Goal: Task Accomplishment & Management: Complete application form

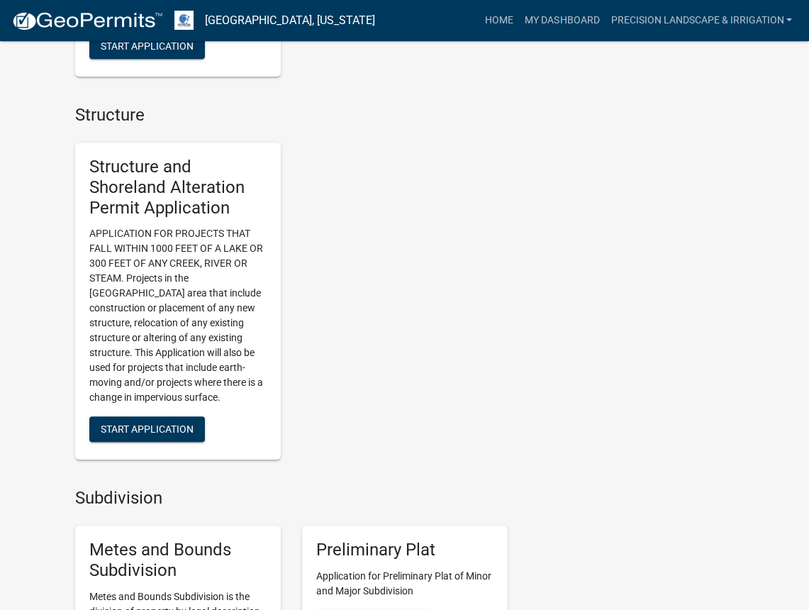
scroll to position [1546, 0]
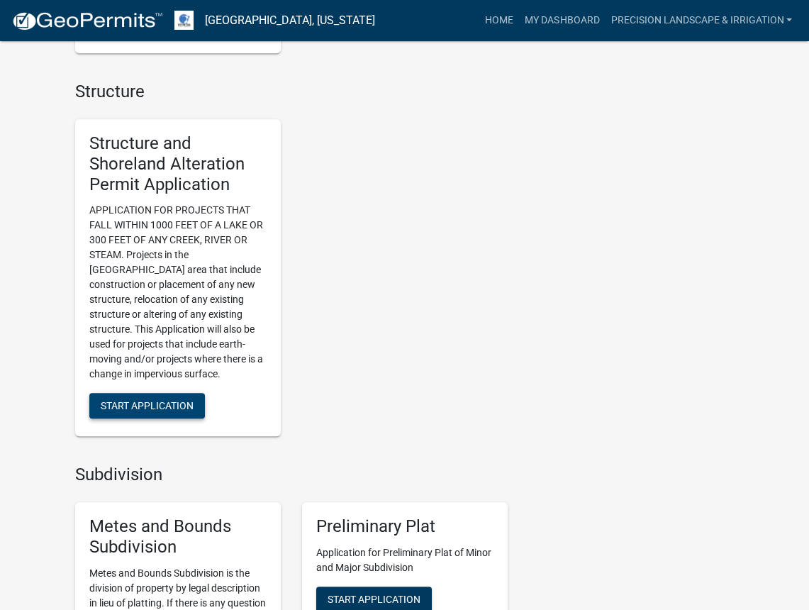
click at [165, 400] on span "Start Application" at bounding box center [147, 405] width 93 height 11
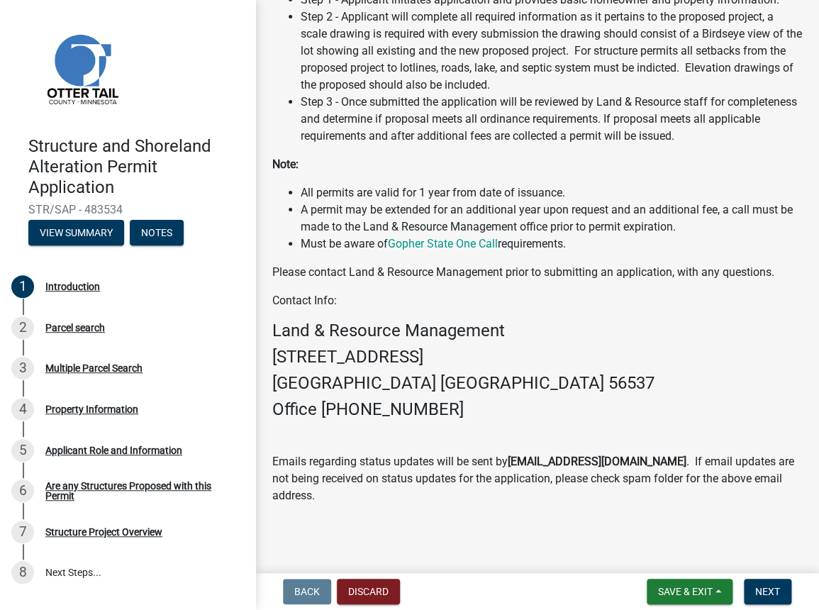
scroll to position [433, 0]
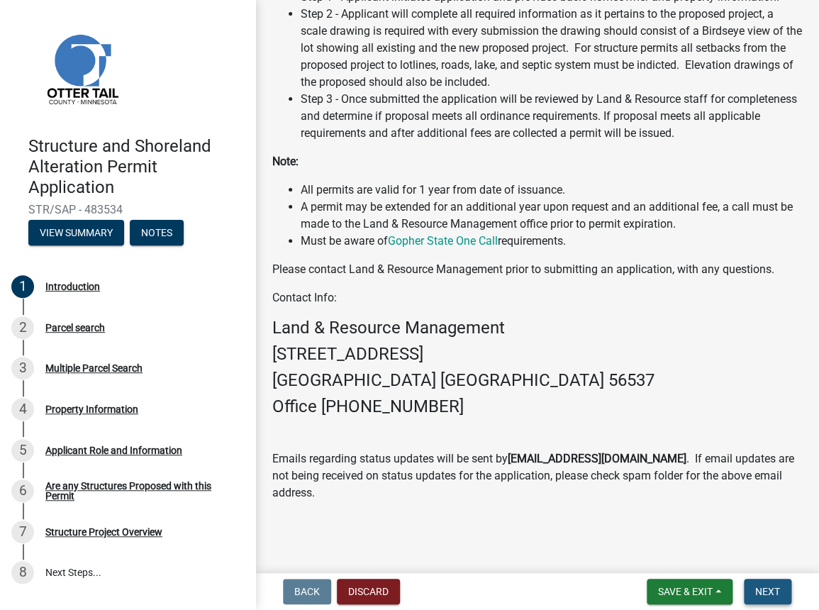
click at [754, 583] on button "Next" at bounding box center [768, 592] width 48 height 26
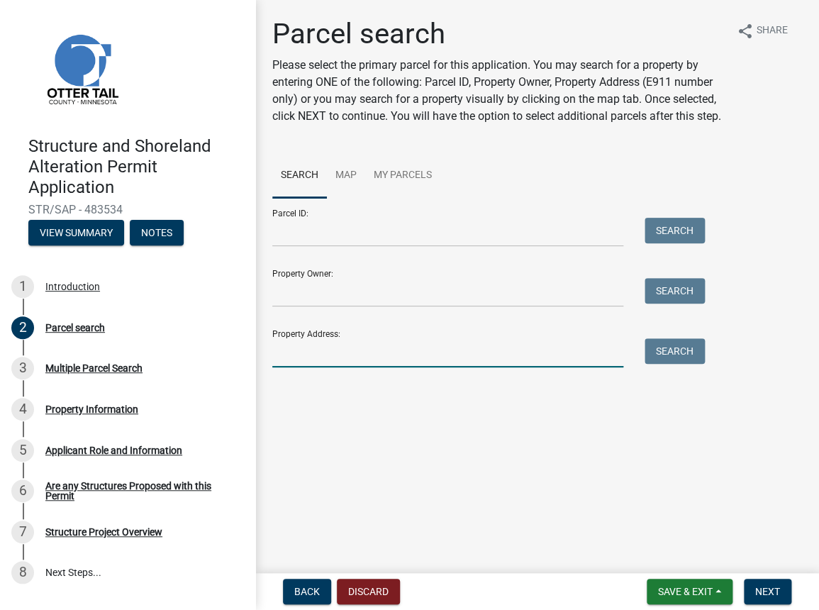
click at [393, 350] on input "Property Address:" at bounding box center [447, 352] width 351 height 29
type input "23817"
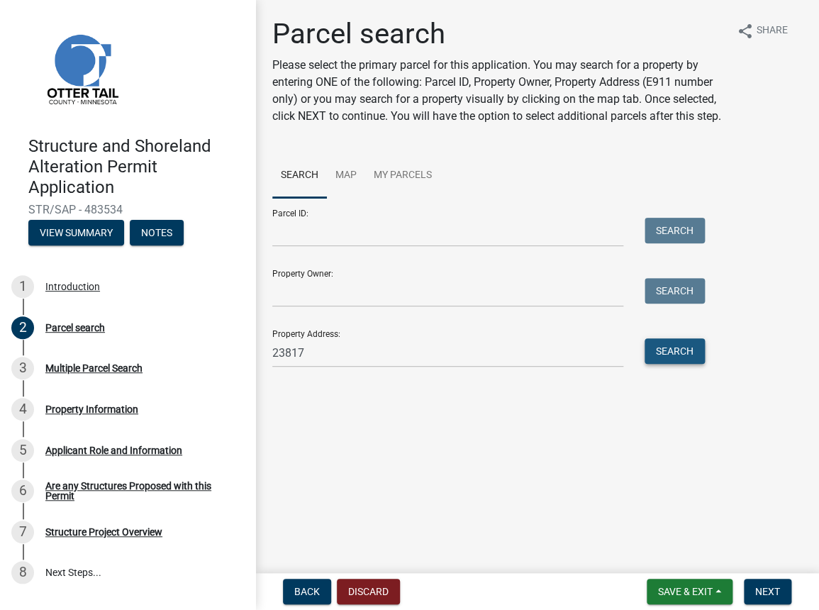
click at [671, 350] on button "Search" at bounding box center [675, 351] width 60 height 26
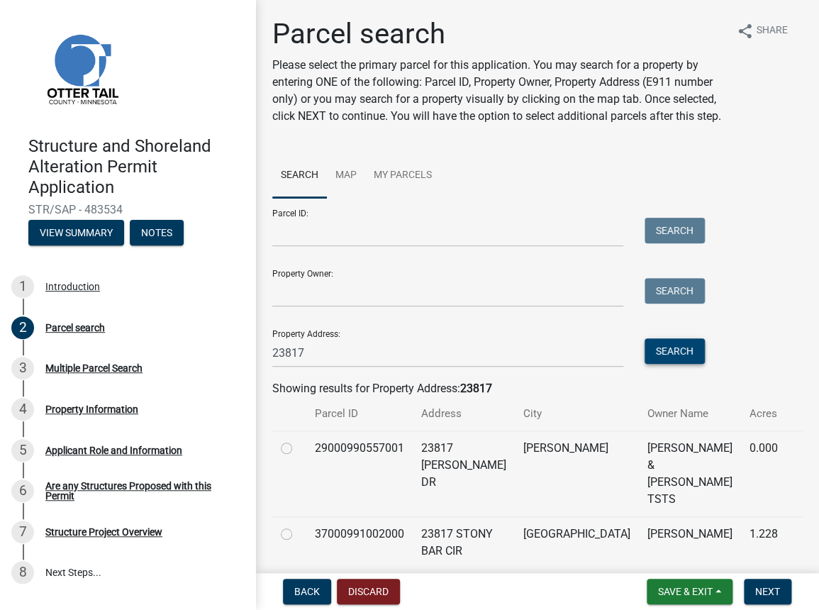
scroll to position [38, 0]
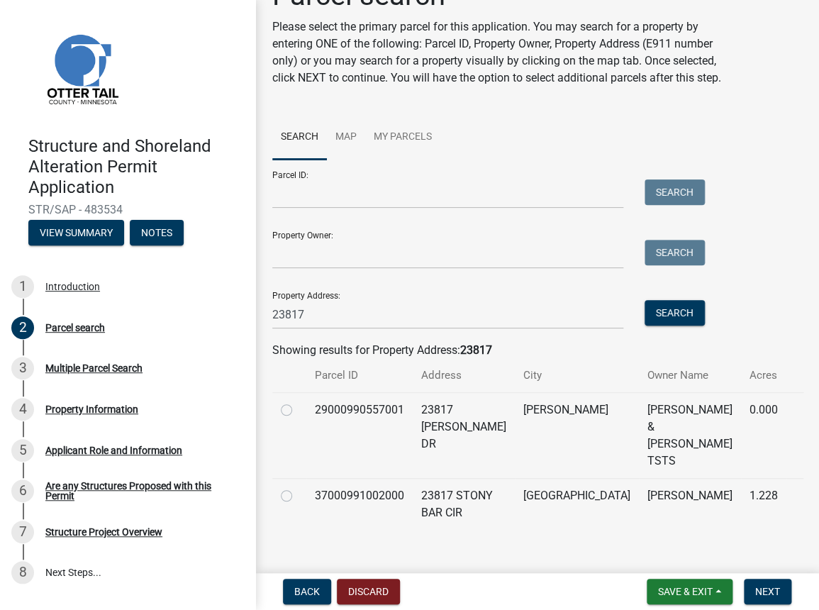
click at [298, 487] on label at bounding box center [298, 487] width 0 height 0
click at [298, 487] on input "radio" at bounding box center [302, 491] width 9 height 9
radio input "true"
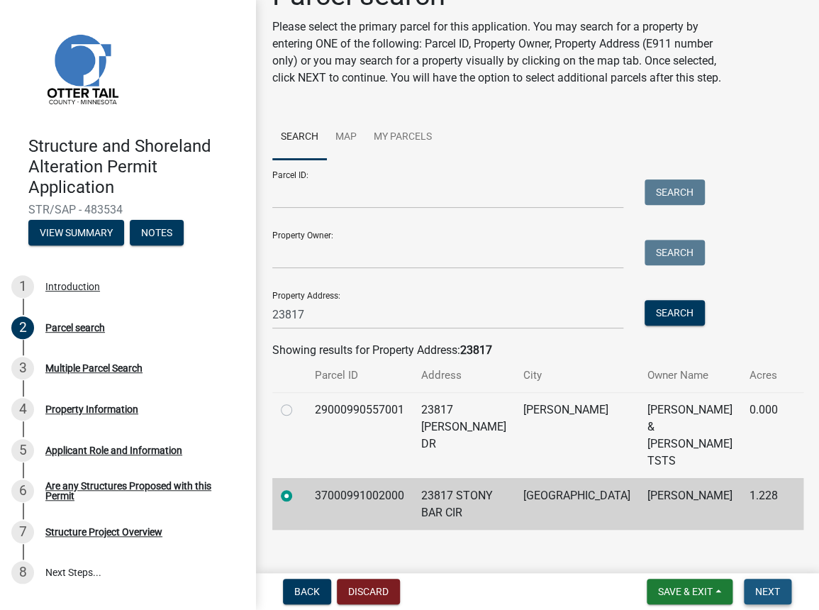
click at [784, 599] on button "Next" at bounding box center [768, 592] width 48 height 26
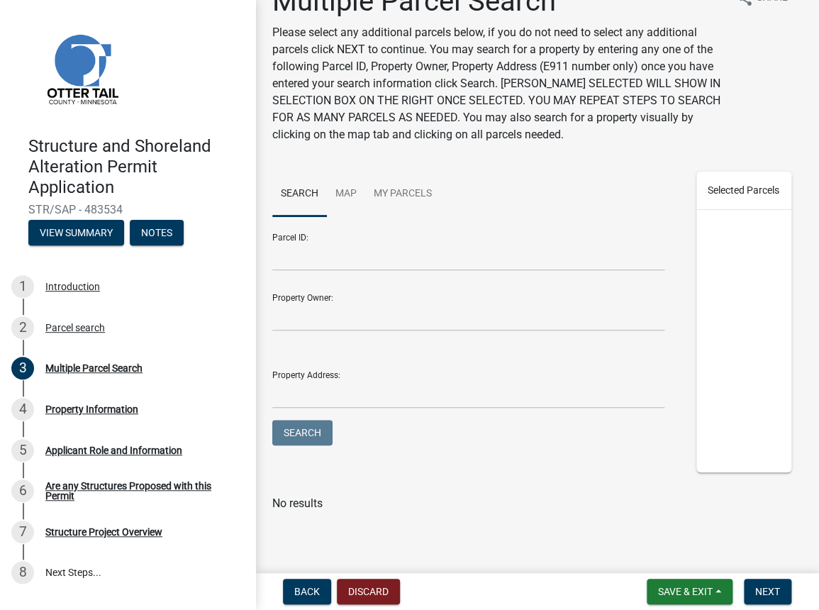
scroll to position [0, 0]
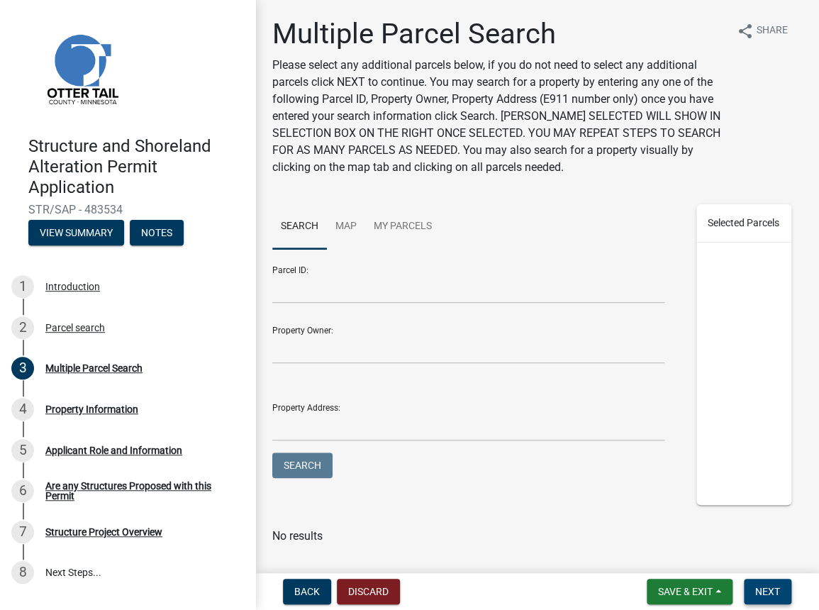
click at [771, 593] on span "Next" at bounding box center [767, 591] width 25 height 11
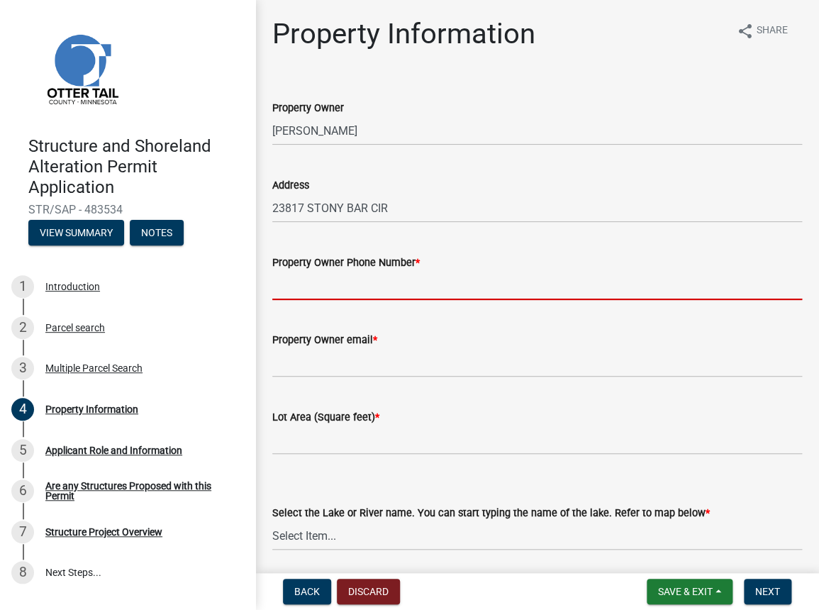
click at [365, 289] on input "Property Owner Phone Number *" at bounding box center [537, 285] width 530 height 29
paste input "[PHONE_NUMBER]"
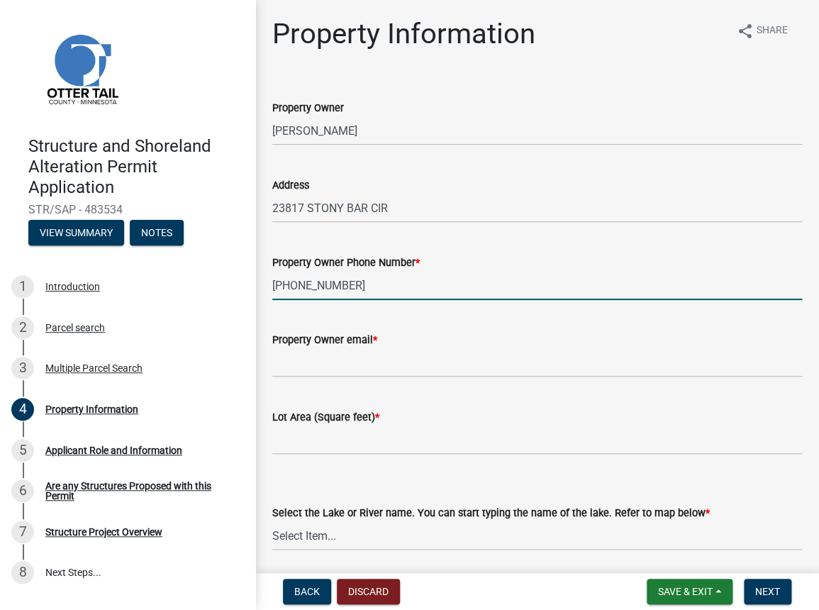
type input "[PHONE_NUMBER]"
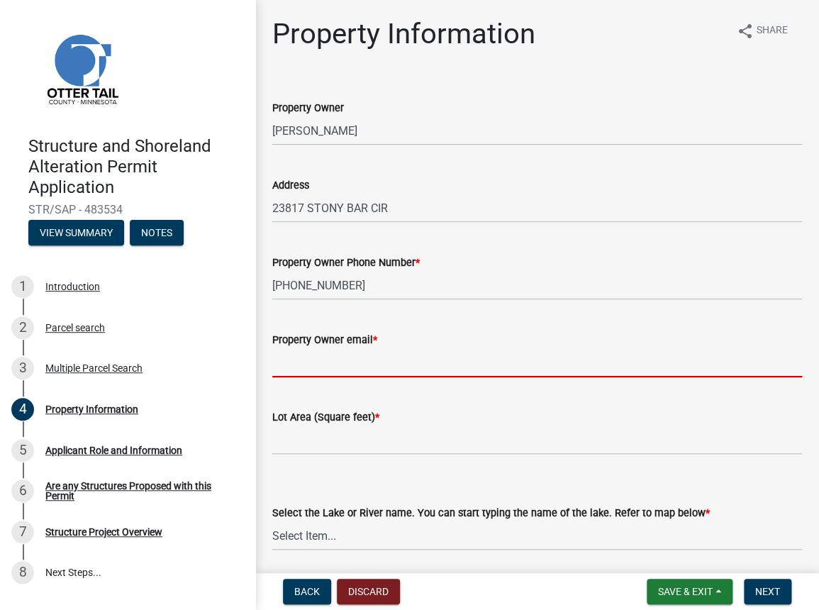
click at [318, 364] on input "Property Owner email *" at bounding box center [537, 362] width 530 height 29
paste input "[PERSON_NAME][EMAIL_ADDRESS][DOMAIN_NAME]"
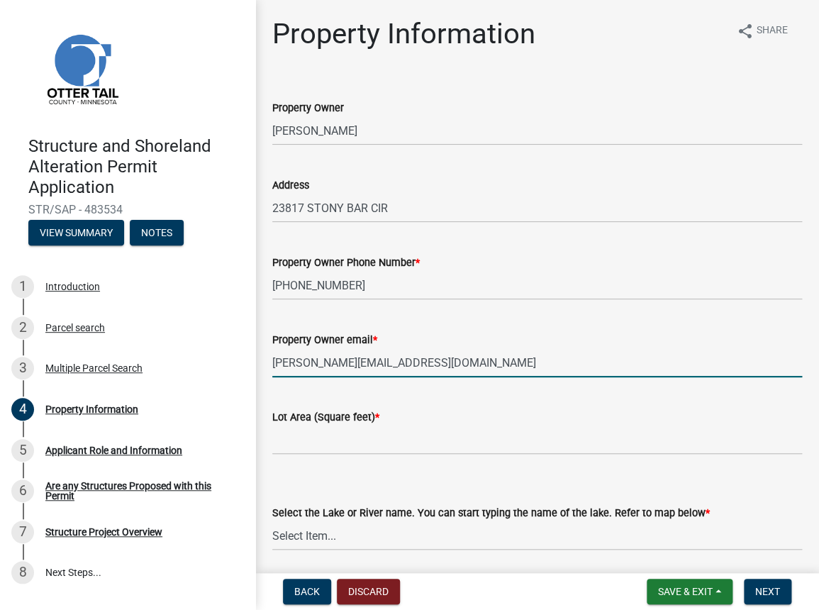
type input "[PERSON_NAME][EMAIL_ADDRESS][DOMAIN_NAME]"
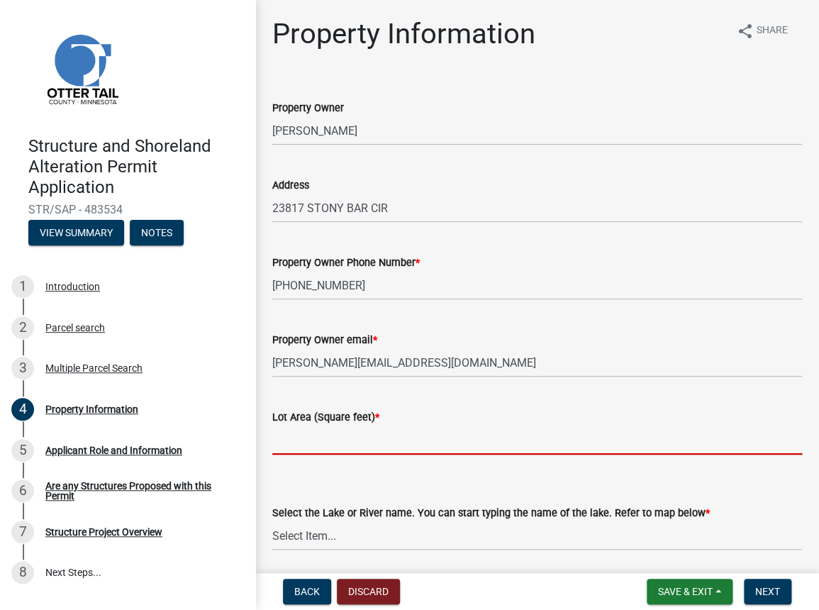
click at [311, 436] on input "text" at bounding box center [537, 439] width 530 height 29
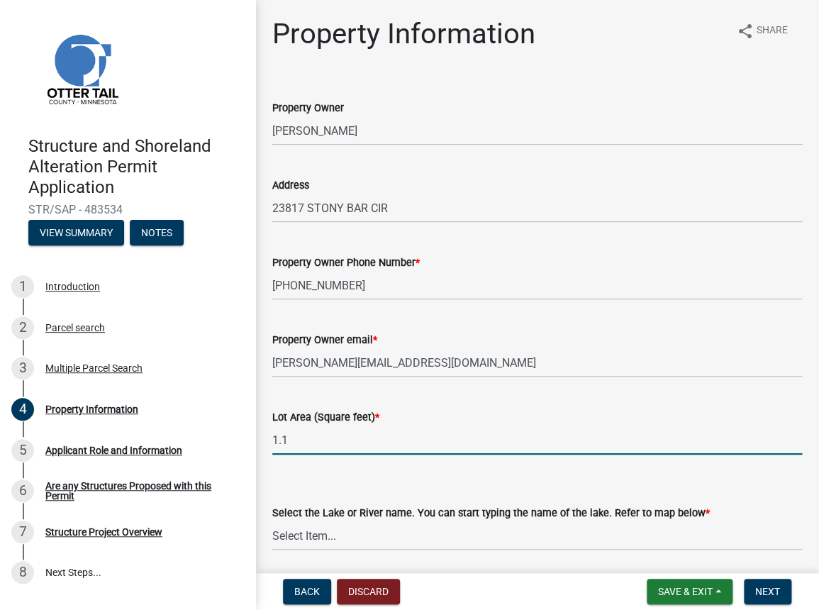
click at [506, 468] on div "Select the Lake or River name. You can start typing the name of the lake. Refer…" at bounding box center [537, 508] width 530 height 83
drag, startPoint x: 294, startPoint y: 440, endPoint x: 216, endPoint y: 435, distance: 77.4
click at [216, 435] on div "Structure and Shoreland Alteration Permit Application STR/SAP - 483534 View Sum…" at bounding box center [409, 305] width 819 height 610
type input "51145"
click at [343, 535] on select "Select Item... None [PERSON_NAME] 56-031 [PERSON_NAME] 56-118 [PERSON_NAME] 56-…" at bounding box center [537, 535] width 530 height 29
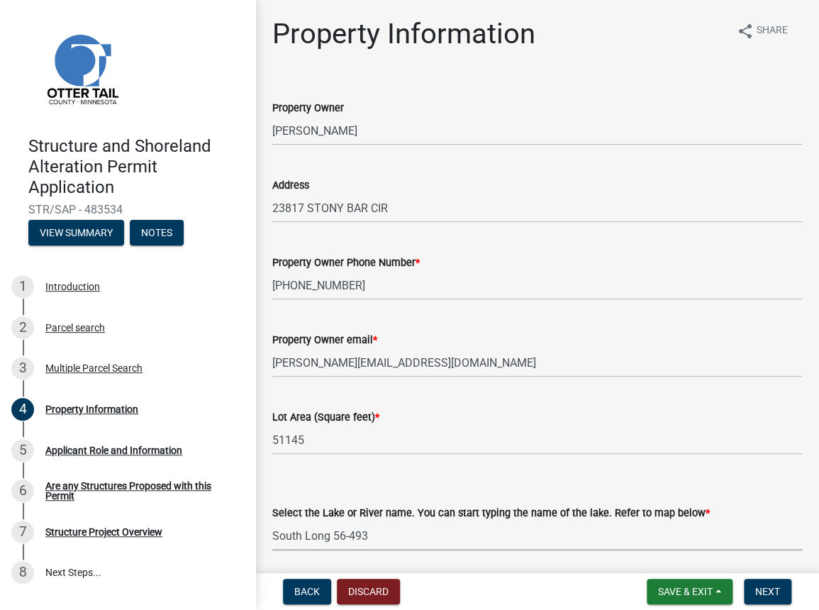
click at [272, 521] on select "Select Item... None [PERSON_NAME] 56-031 [PERSON_NAME] 56-118 [PERSON_NAME] 56-…" at bounding box center [537, 535] width 530 height 29
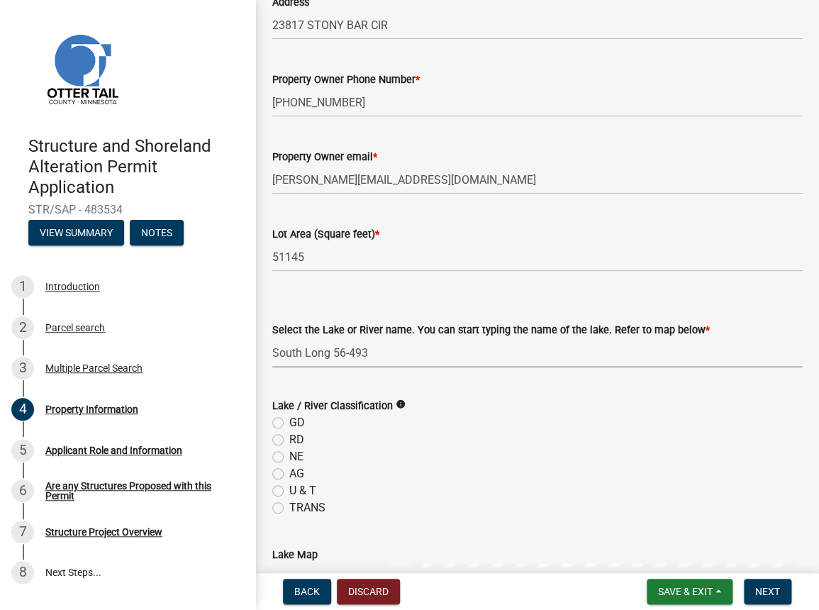
scroll to position [193, 0]
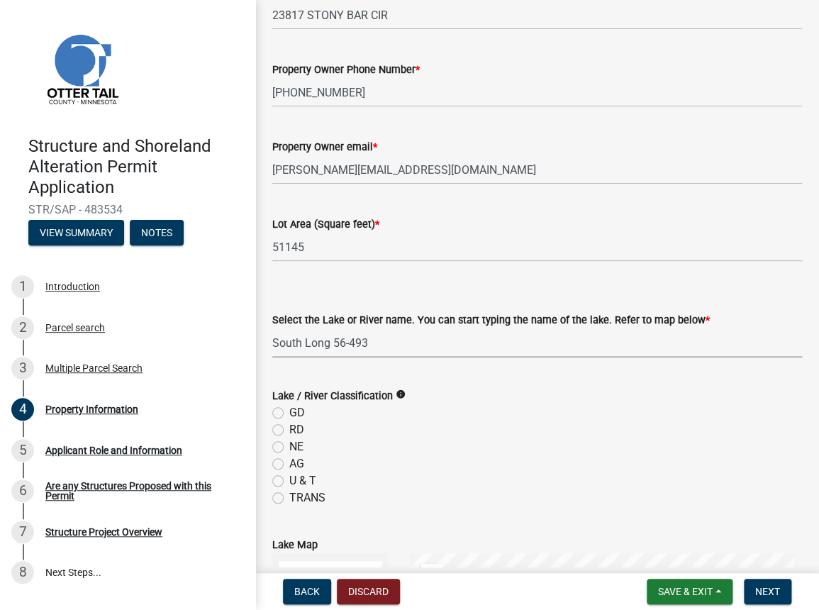
click at [381, 340] on select "Select Item... None [PERSON_NAME] 56-031 [PERSON_NAME] 56-118 [PERSON_NAME] 56-…" at bounding box center [537, 342] width 530 height 29
click at [272, 328] on select "Select Item... None [PERSON_NAME] 56-031 [PERSON_NAME] 56-118 [PERSON_NAME] 56-…" at bounding box center [537, 342] width 530 height 29
select select "1a51c788-9a6c-47b1-873f-930cd9fdb908"
click at [289, 411] on label "GD" at bounding box center [297, 412] width 16 height 17
click at [289, 411] on input "GD" at bounding box center [293, 408] width 9 height 9
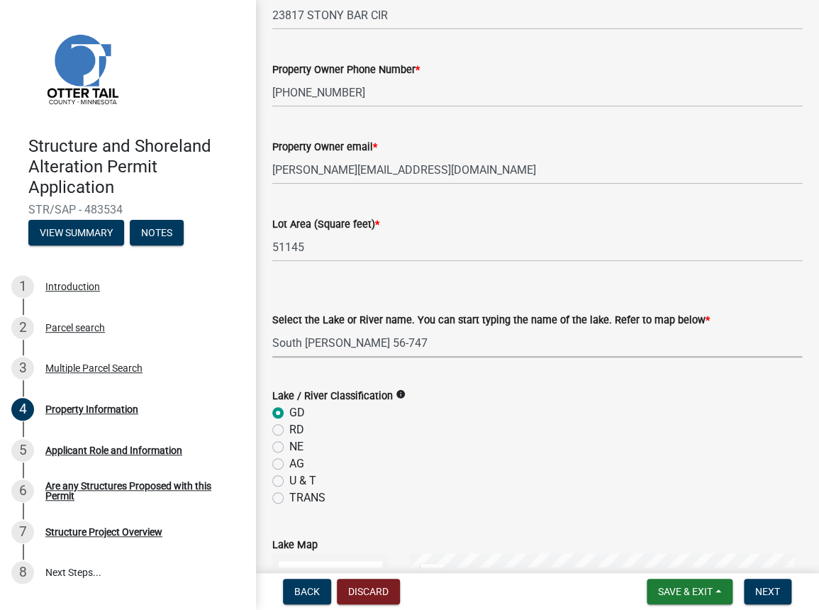
radio input "true"
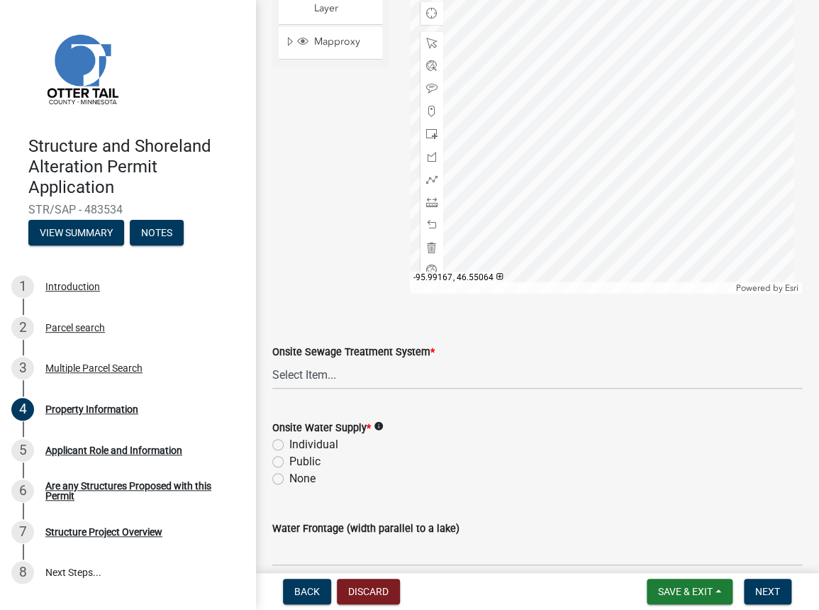
scroll to position [837, 0]
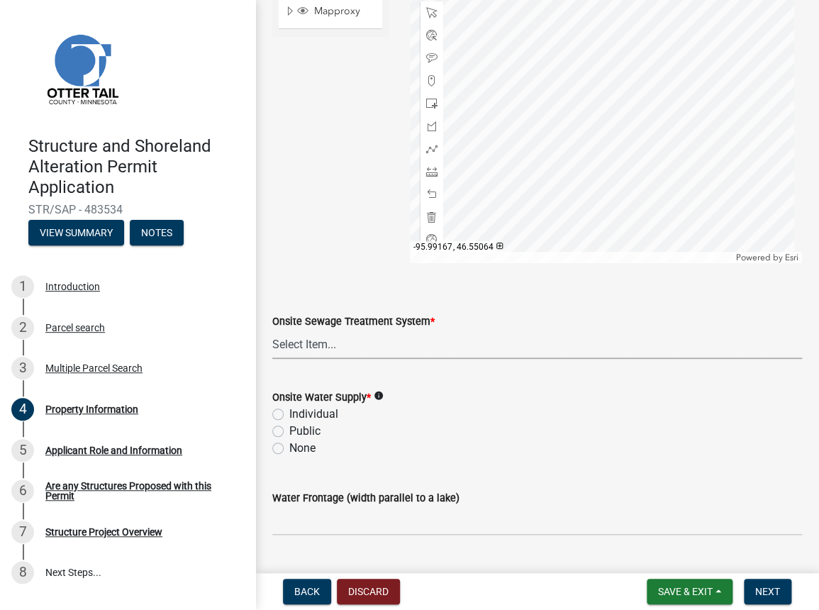
click at [340, 347] on select "Select Item... L&R Certificate of Compliance within 5yrs Compliance Inspection …" at bounding box center [537, 344] width 530 height 29
click at [272, 330] on select "Select Item... L&R Certificate of Compliance within 5yrs Compliance Inspection …" at bounding box center [537, 344] width 530 height 29
select select "9233bc03-43b7-4bc3-a622-0f4482adc204"
click at [289, 445] on label "None" at bounding box center [302, 448] width 26 height 17
click at [289, 445] on input "None" at bounding box center [293, 444] width 9 height 9
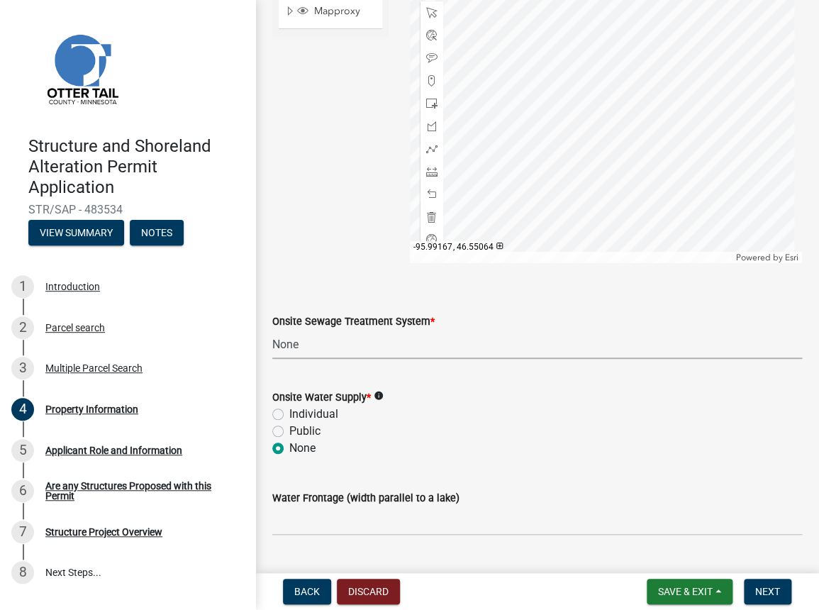
radio input "true"
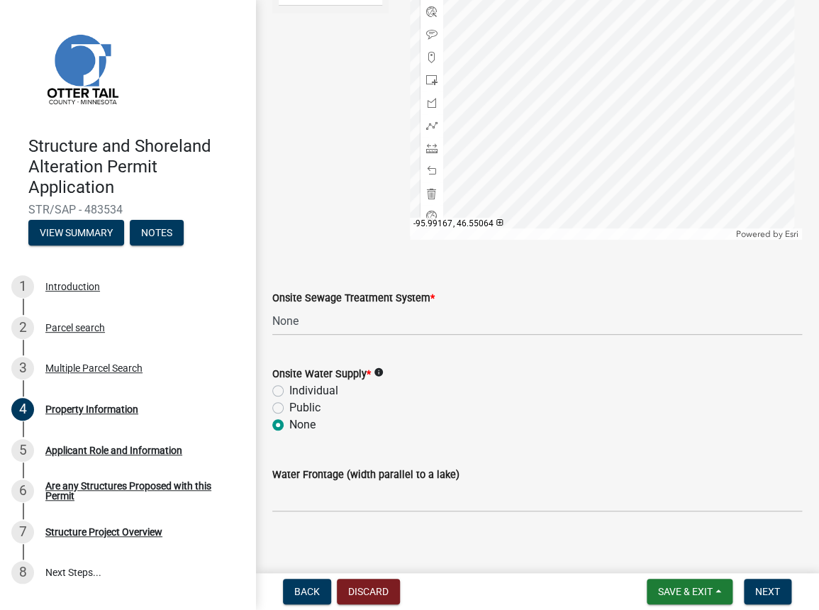
scroll to position [872, 0]
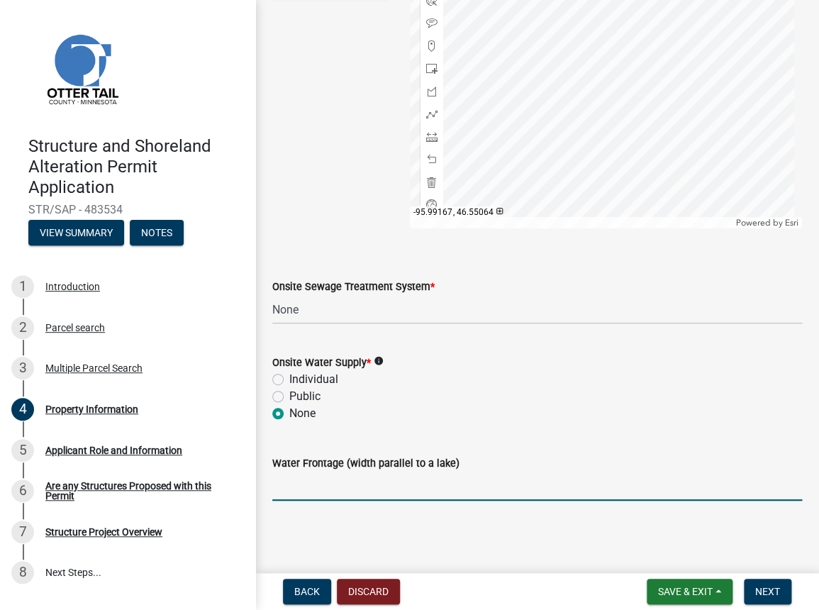
click at [302, 478] on input "Water Frontage (width parallel to a lake)" at bounding box center [537, 486] width 530 height 29
type input "800"
click at [630, 504] on wm-data-entity-input "Water Frontage (width parallel to a lake) 800" at bounding box center [537, 473] width 530 height 77
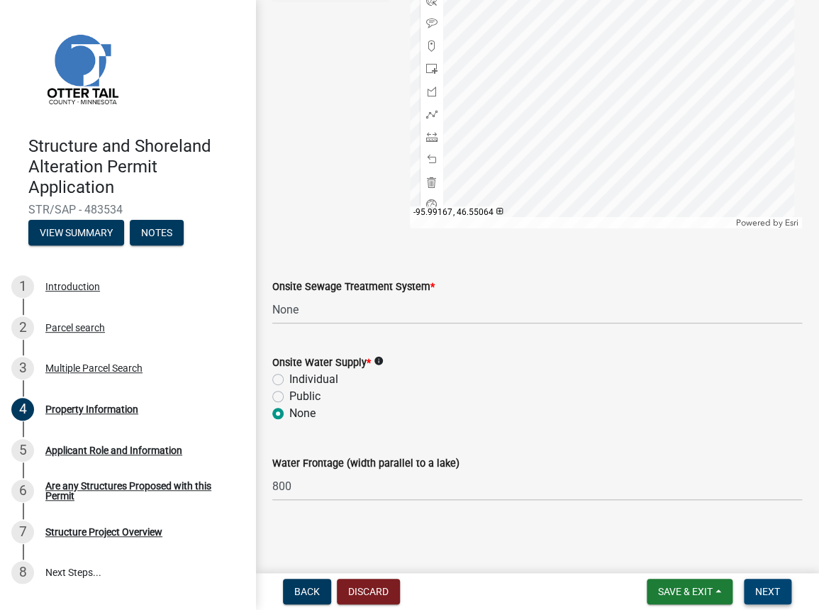
click at [766, 590] on span "Next" at bounding box center [767, 591] width 25 height 11
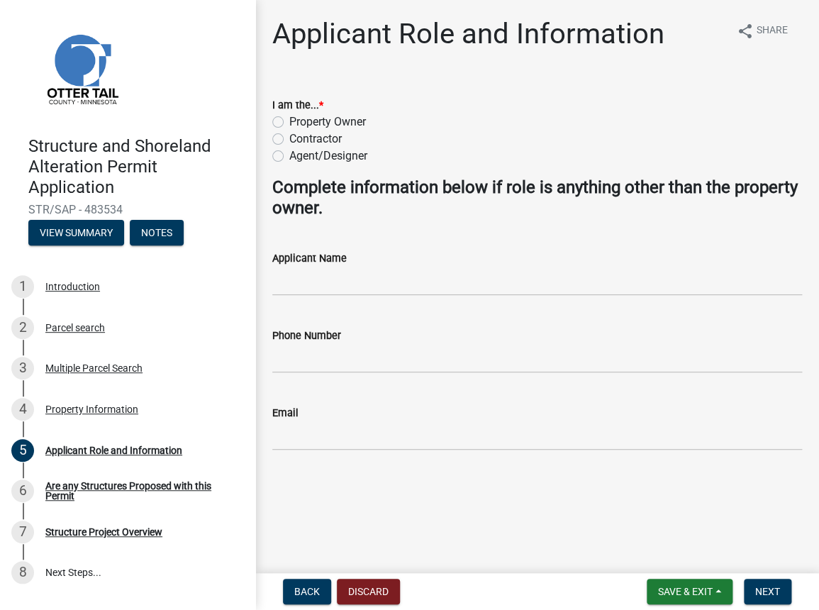
click at [289, 138] on label "Contractor" at bounding box center [315, 138] width 52 height 17
click at [289, 138] on input "Contractor" at bounding box center [293, 134] width 9 height 9
radio input "true"
click at [296, 270] on input "Applicant Name" at bounding box center [537, 281] width 530 height 29
type input "Precision Landscape & Irrigation"
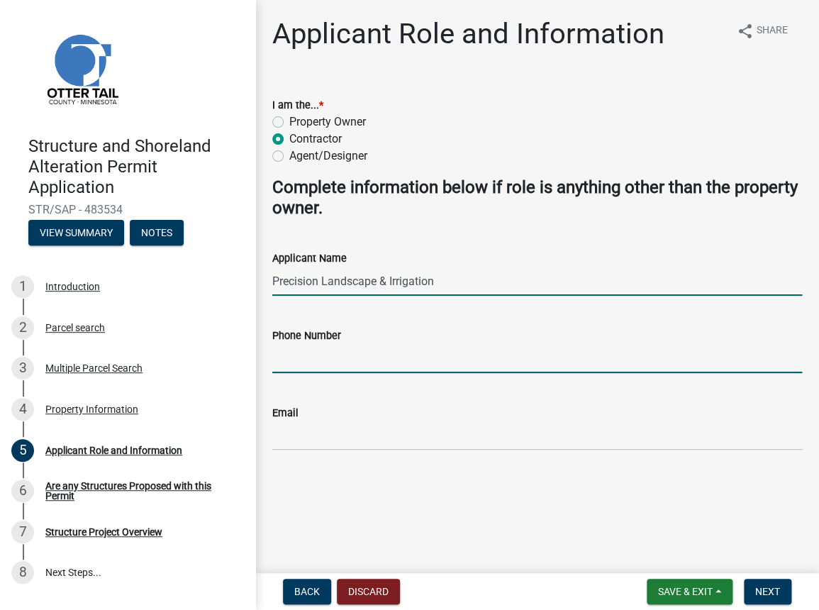
click at [323, 358] on input "Phone Number" at bounding box center [537, 358] width 530 height 29
click at [324, 356] on input "Phone Number" at bounding box center [537, 358] width 530 height 29
type input "[PHONE_NUMBER]"
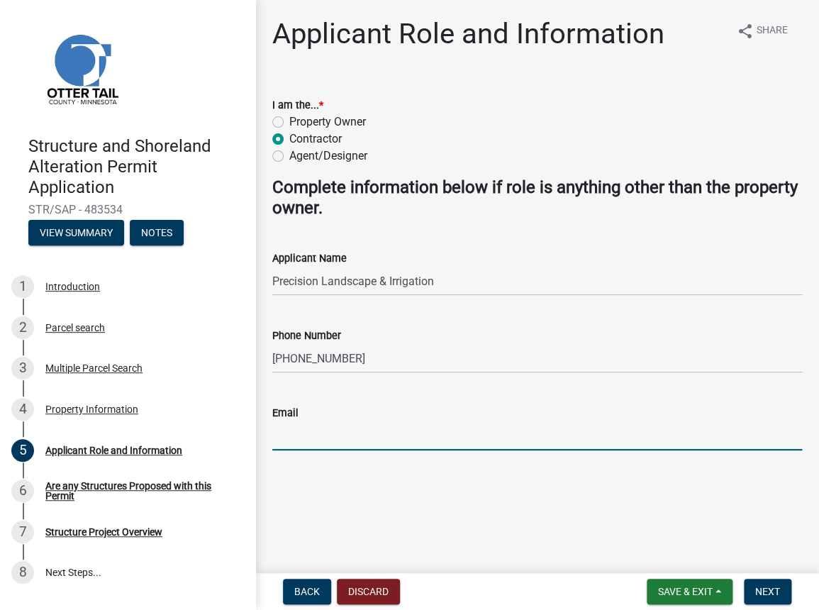
click at [328, 430] on input "Email" at bounding box center [537, 435] width 530 height 29
click at [400, 435] on input "[PERSON_NAME][EMAIL_ADDRESS][PERSON_NAME][DOMAIN_NAME]" at bounding box center [537, 435] width 530 height 29
type input "[PERSON_NAME][EMAIL_ADDRESS][PERSON_NAME][DOMAIN_NAME]"
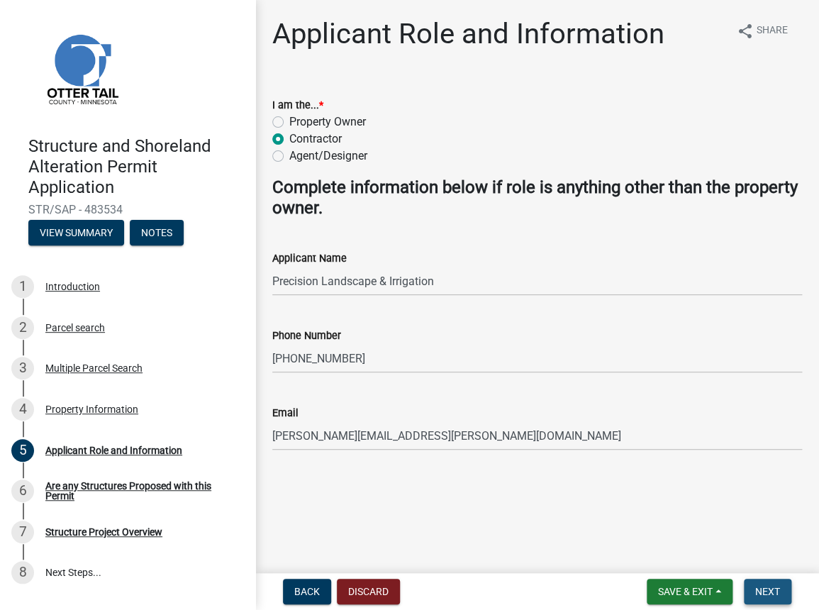
click at [784, 589] on button "Next" at bounding box center [768, 592] width 48 height 26
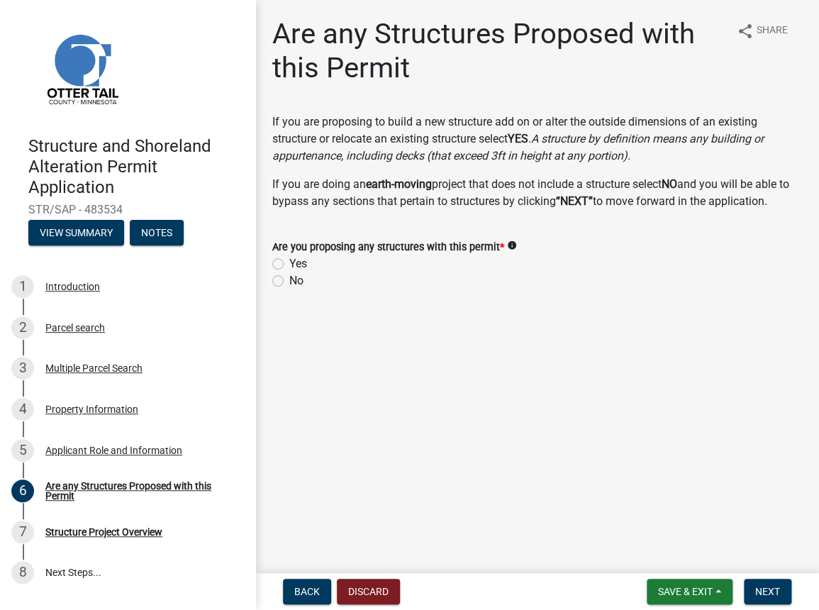
click at [289, 279] on label "No" at bounding box center [296, 280] width 14 height 17
click at [289, 279] on input "No" at bounding box center [293, 276] width 9 height 9
radio input "true"
click at [764, 586] on span "Next" at bounding box center [767, 591] width 25 height 11
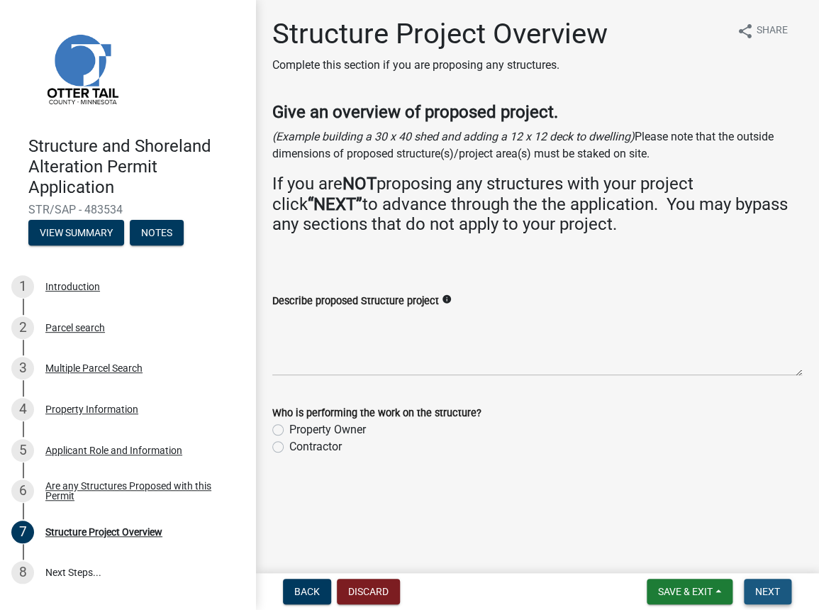
click at [780, 592] on button "Next" at bounding box center [768, 592] width 48 height 26
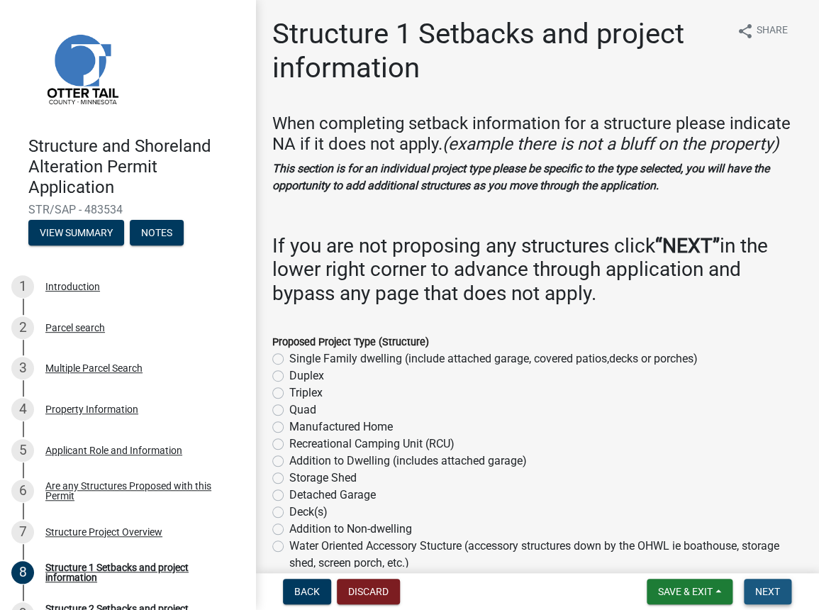
click at [780, 592] on button "Next" at bounding box center [768, 592] width 48 height 26
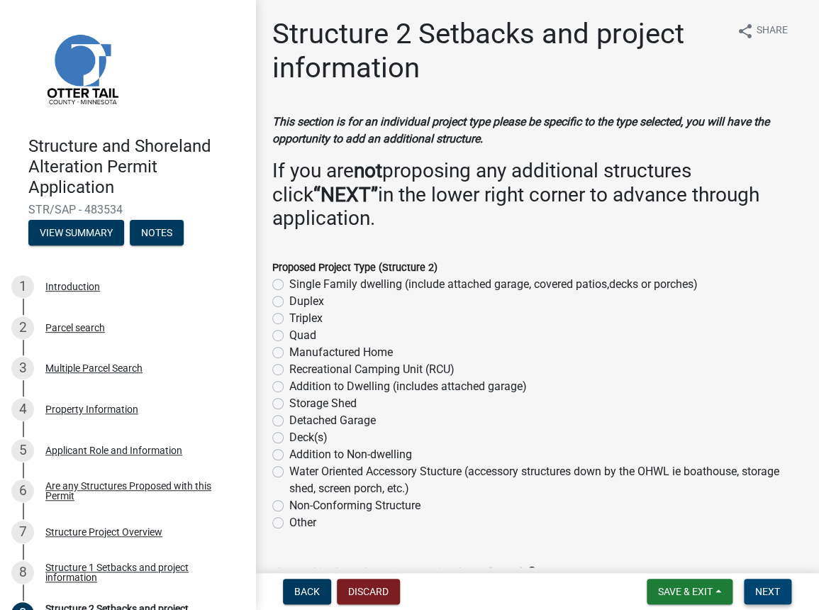
click at [766, 592] on span "Next" at bounding box center [767, 591] width 25 height 11
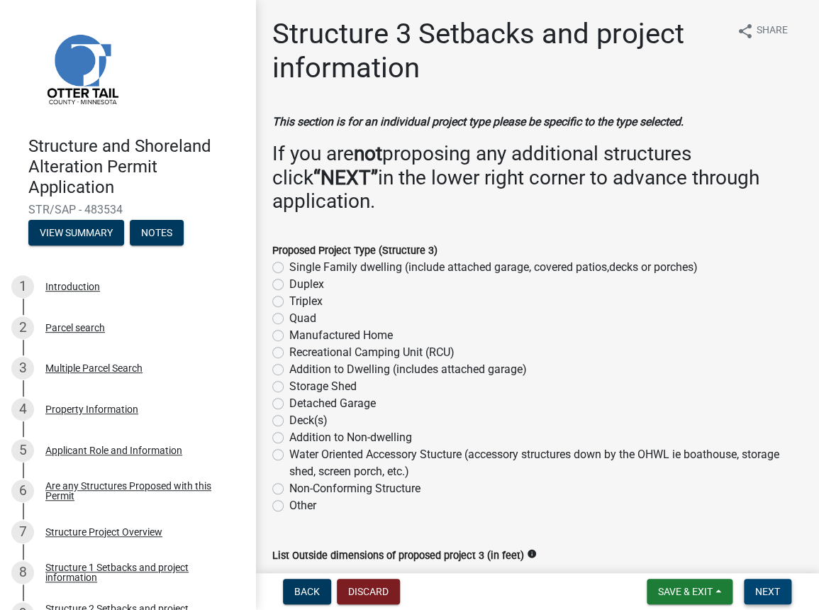
click at [766, 592] on span "Next" at bounding box center [767, 591] width 25 height 11
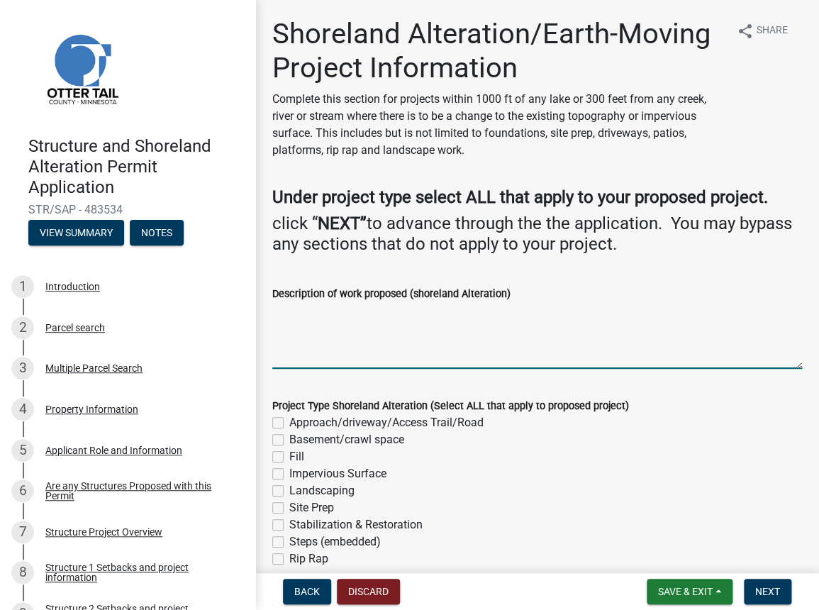
click at [359, 350] on textarea "Description of work proposed (shoreland Alteration)" at bounding box center [537, 335] width 530 height 67
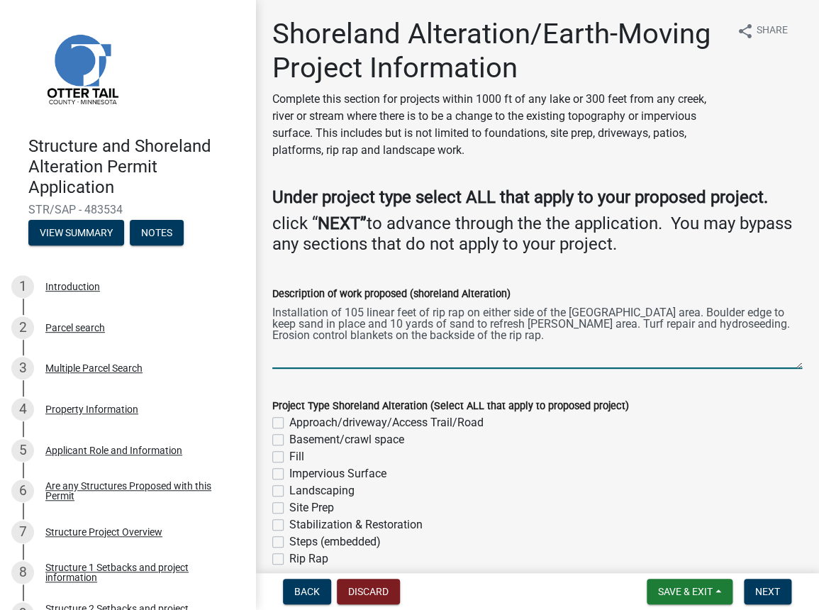
scroll to position [64, 0]
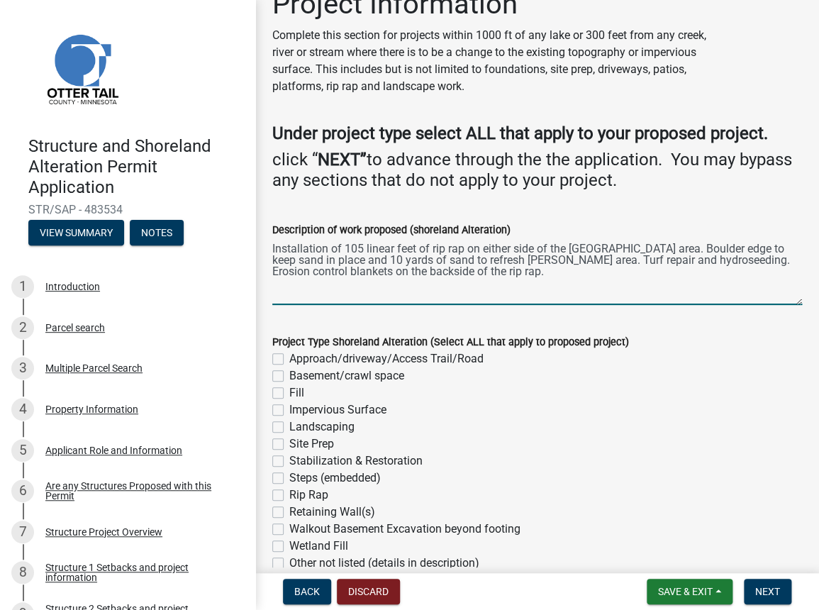
type textarea "Installation of 105 linear feet of rip rap on either side of the [GEOGRAPHIC_DA…"
click at [284, 491] on div "Rip Rap" at bounding box center [537, 494] width 530 height 17
click at [289, 492] on label "Rip Rap" at bounding box center [308, 494] width 39 height 17
click at [289, 492] on input "Rip Rap" at bounding box center [293, 490] width 9 height 9
checkbox input "true"
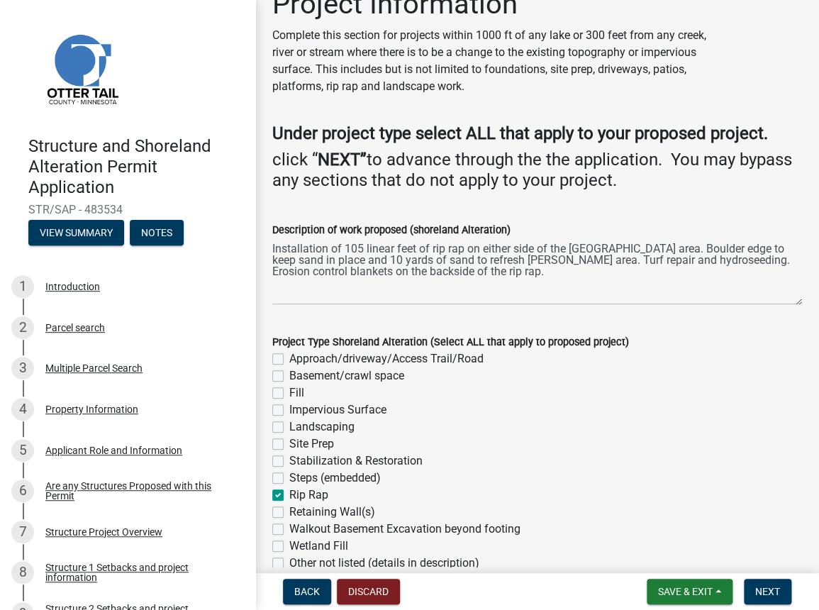
checkbox input "false"
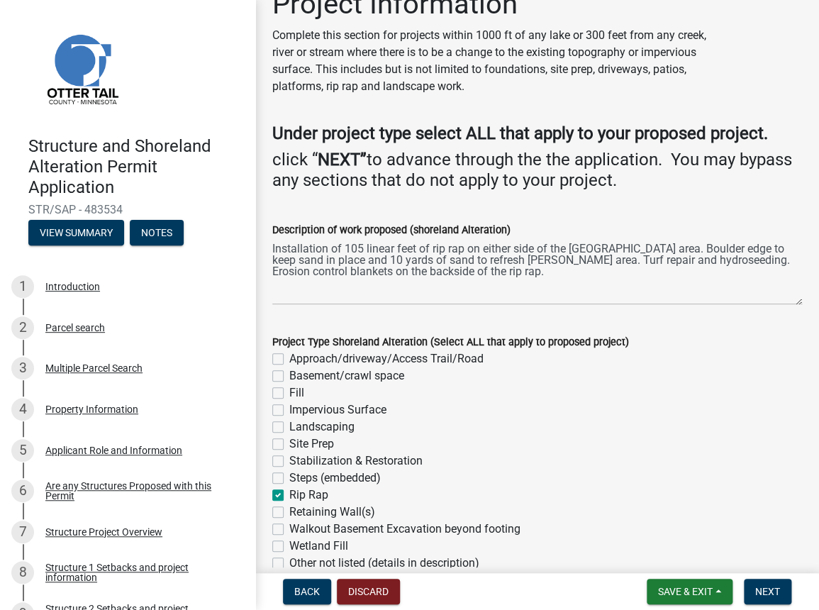
checkbox input "false"
checkbox input "true"
checkbox input "false"
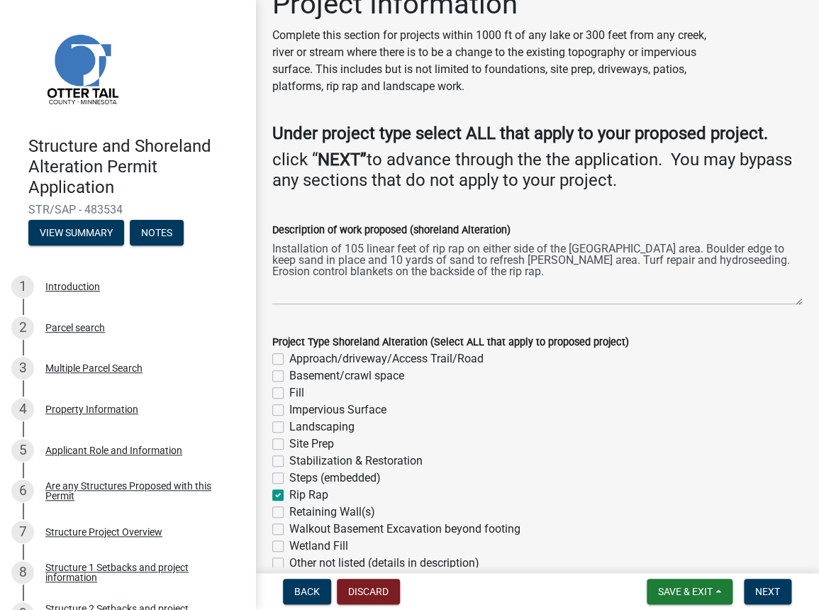
checkbox input "false"
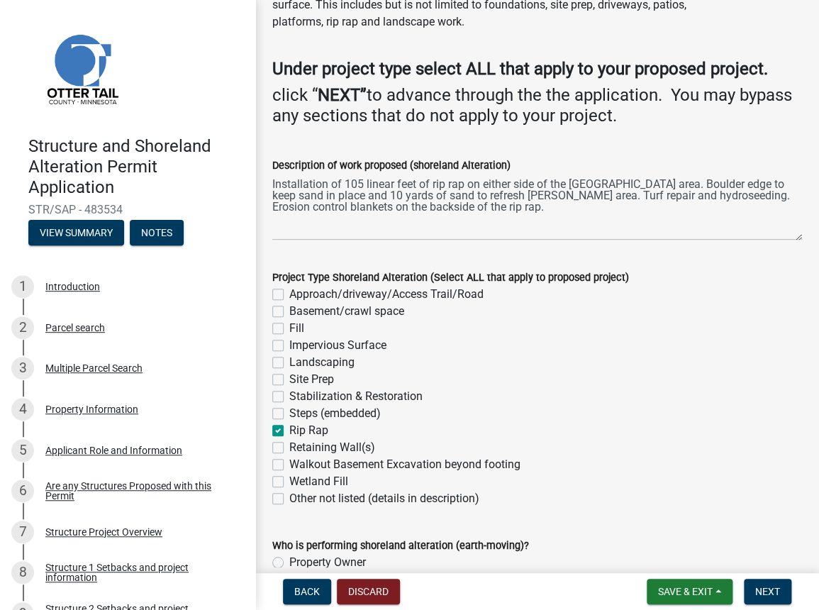
scroll to position [193, 0]
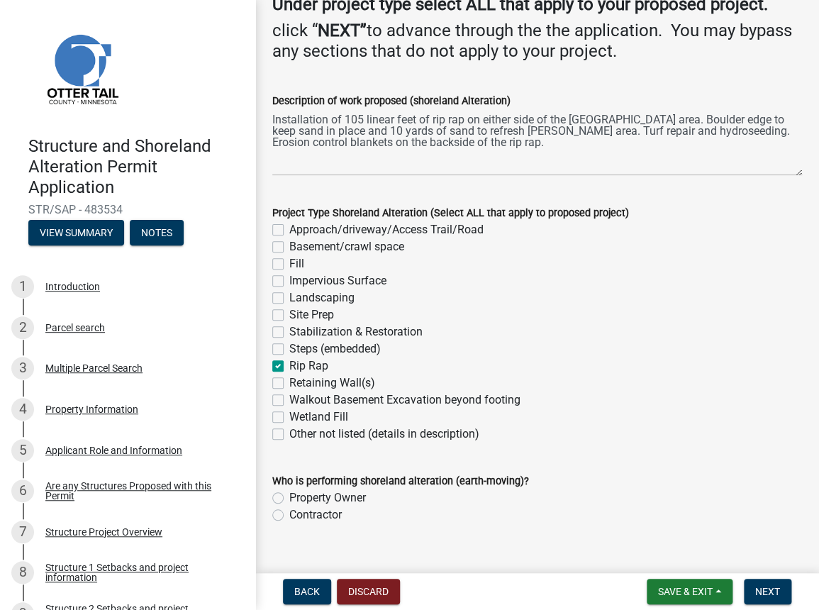
click at [289, 514] on label "Contractor" at bounding box center [315, 514] width 52 height 17
click at [289, 514] on input "Contractor" at bounding box center [293, 510] width 9 height 9
radio input "true"
click at [775, 594] on span "Next" at bounding box center [767, 591] width 25 height 11
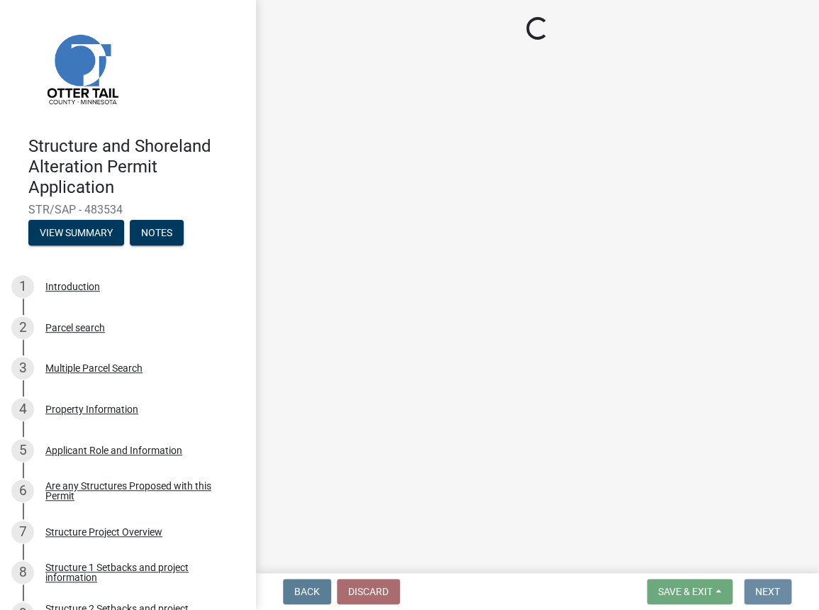
scroll to position [0, 0]
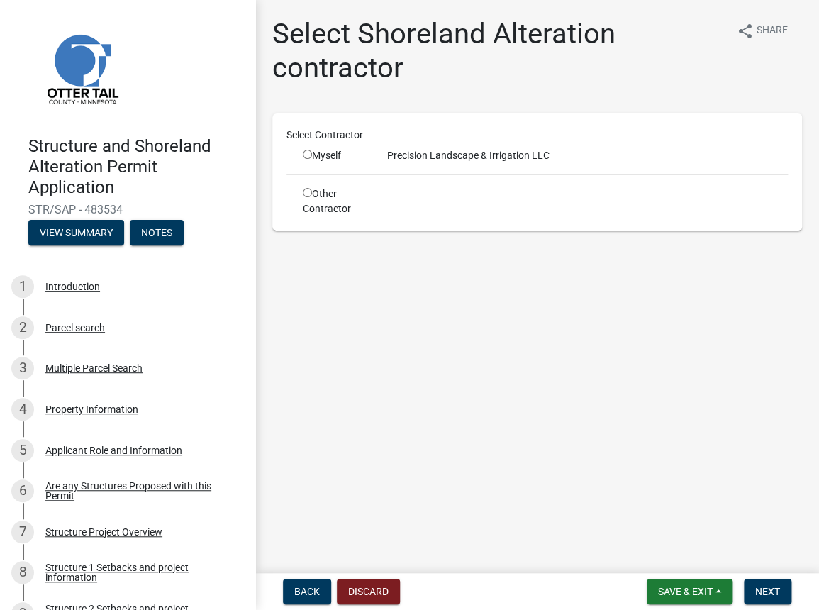
click at [306, 191] on input "radio" at bounding box center [307, 192] width 9 height 9
radio input "true"
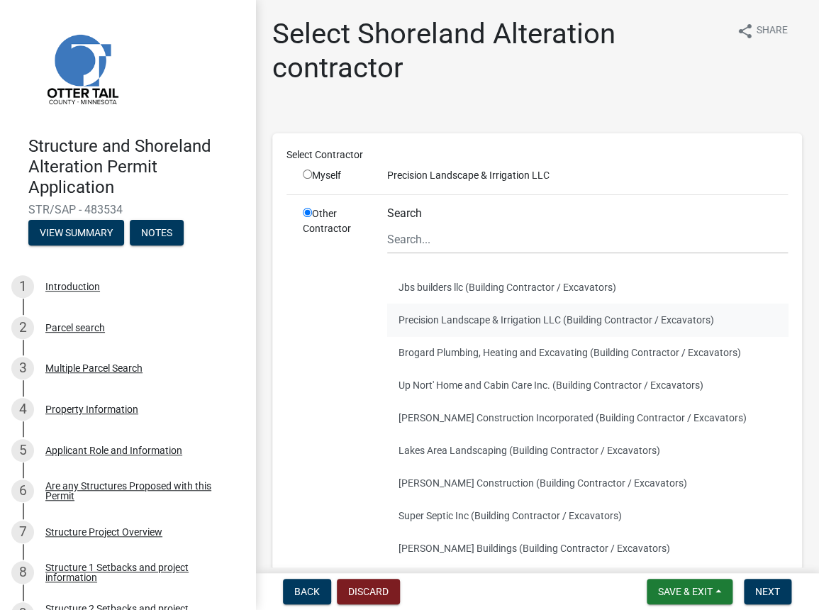
click at [491, 315] on button "Precision Landscape & Irrigation LLC (Building Contractor / Excavators)" at bounding box center [587, 319] width 401 height 33
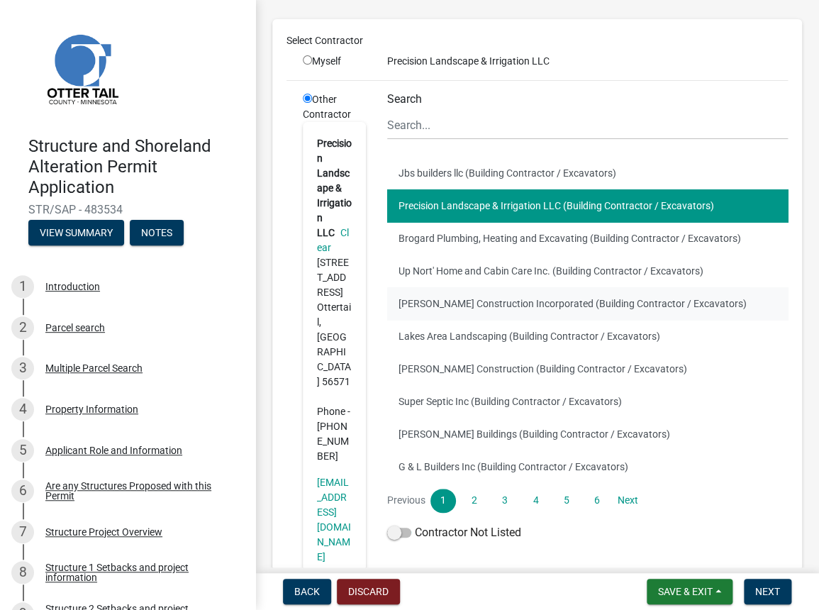
scroll to position [128, 0]
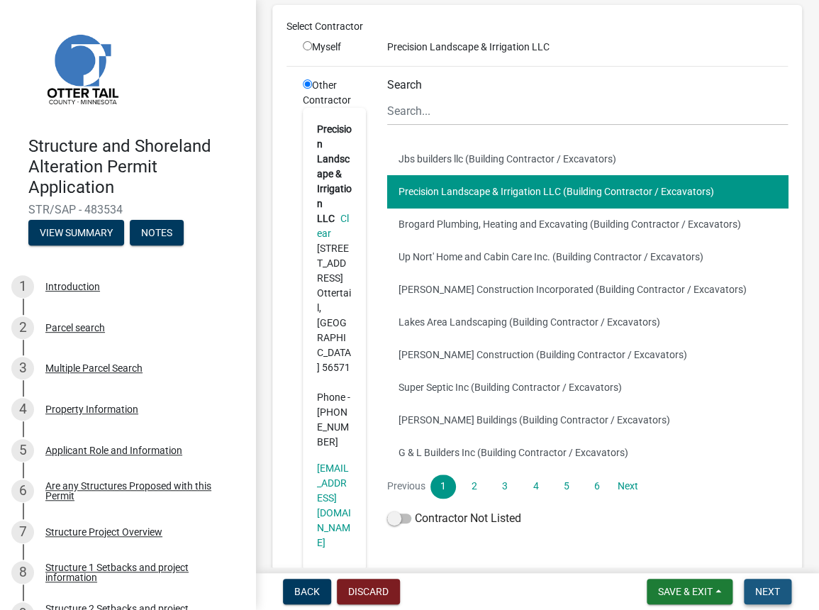
click at [765, 587] on span "Next" at bounding box center [767, 591] width 25 height 11
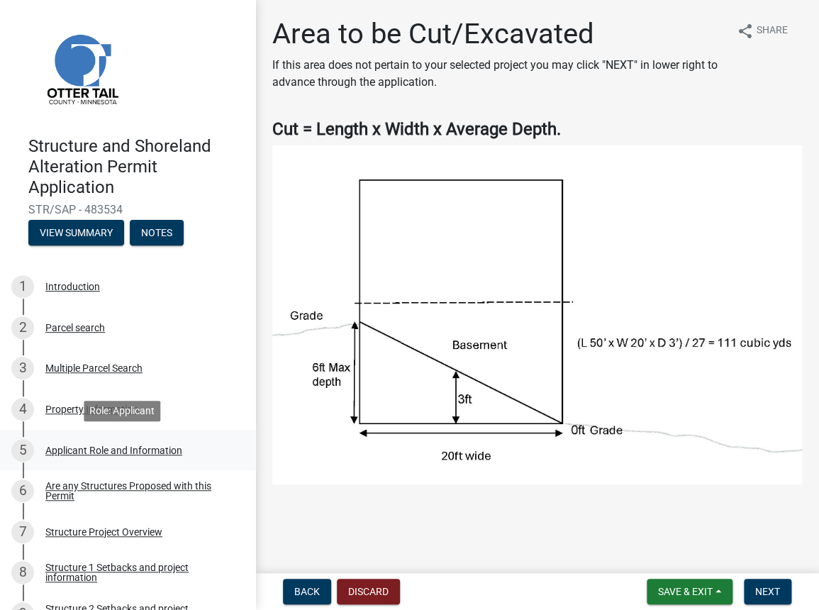
click at [111, 440] on div "5 Applicant Role and Information" at bounding box center [121, 450] width 221 height 23
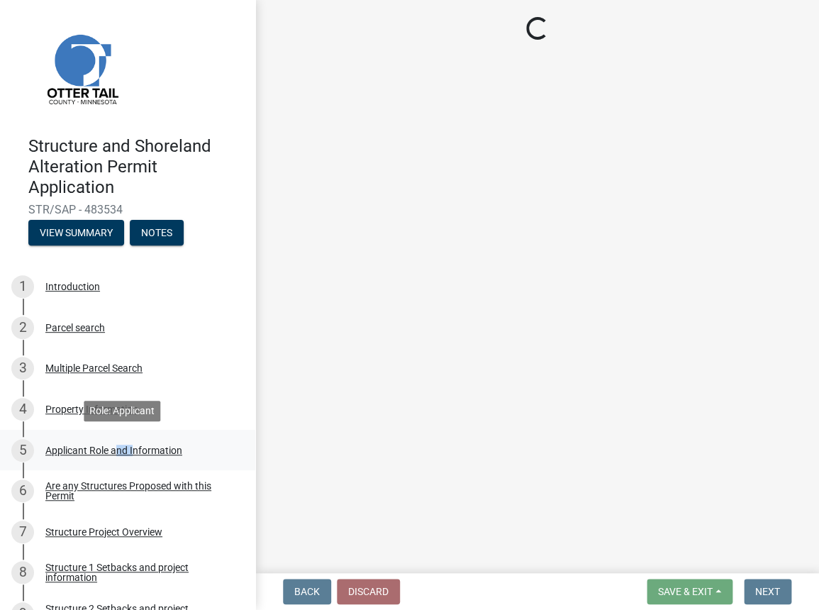
click at [111, 440] on div "5 Applicant Role and Information" at bounding box center [121, 450] width 221 height 23
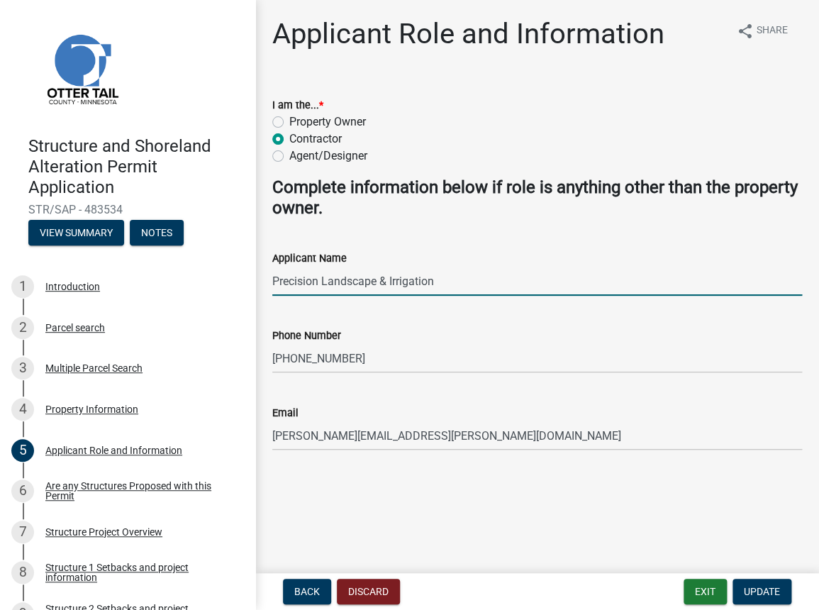
drag, startPoint x: 451, startPoint y: 281, endPoint x: 253, endPoint y: 277, distance: 197.9
click at [254, 280] on div "Structure and Shoreland Alteration Permit Application STR/SAP - 483534 View Sum…" at bounding box center [409, 305] width 819 height 610
type input "Precision Landscape & Irrigation LLC"
click at [770, 587] on span "Update" at bounding box center [762, 591] width 36 height 11
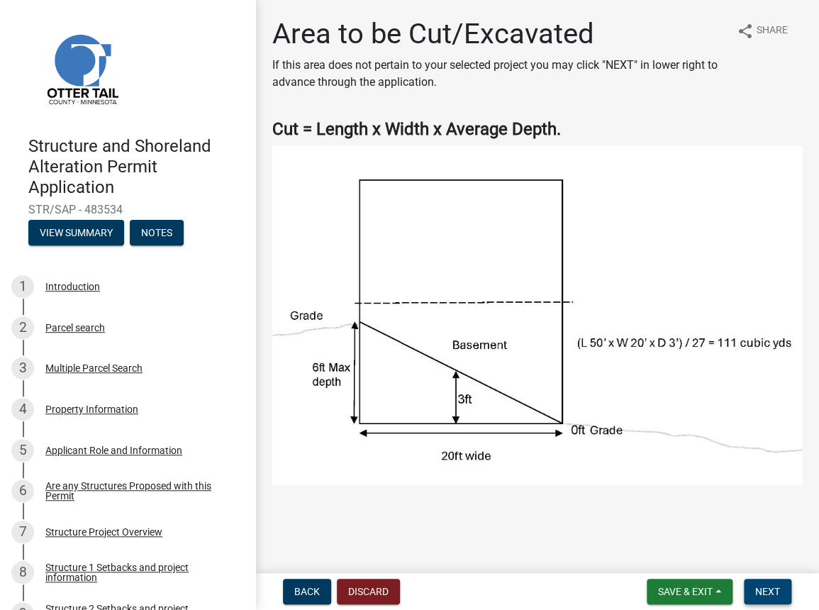
click at [782, 586] on button "Next" at bounding box center [768, 592] width 48 height 26
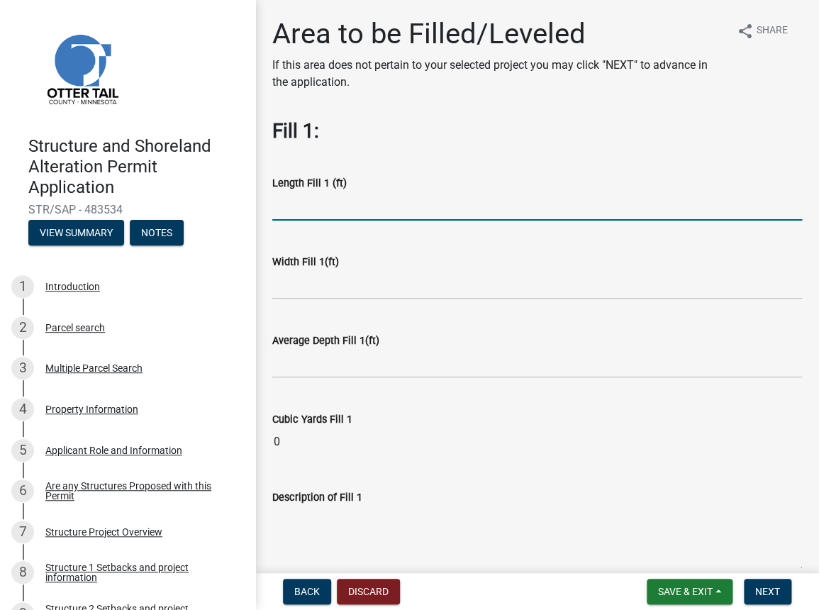
click at [286, 206] on input "text" at bounding box center [537, 205] width 530 height 29
click at [766, 591] on span "Next" at bounding box center [767, 591] width 25 height 11
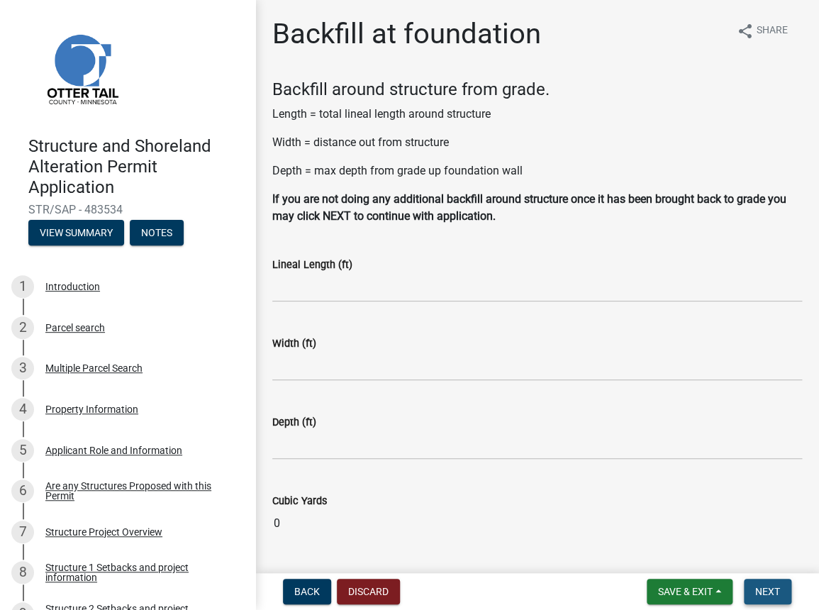
click at [766, 591] on span "Next" at bounding box center [767, 591] width 25 height 11
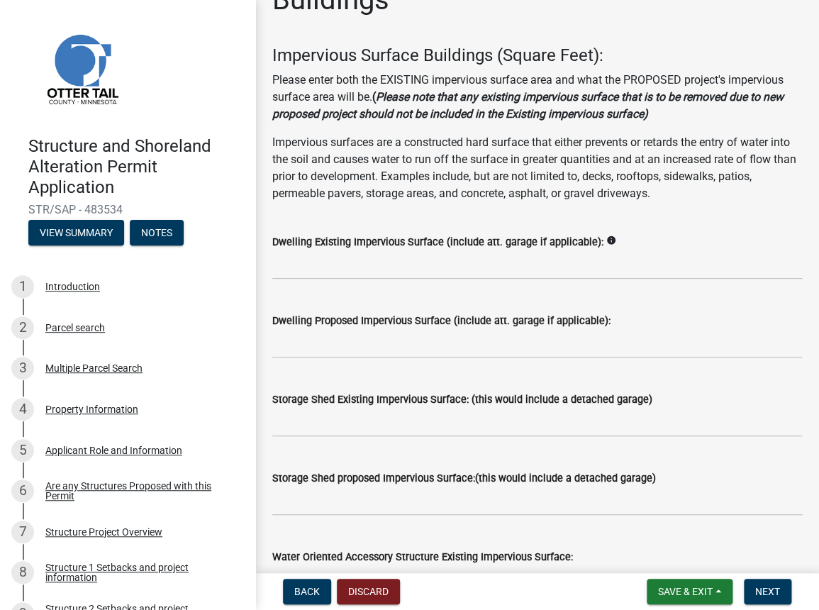
scroll to position [128, 0]
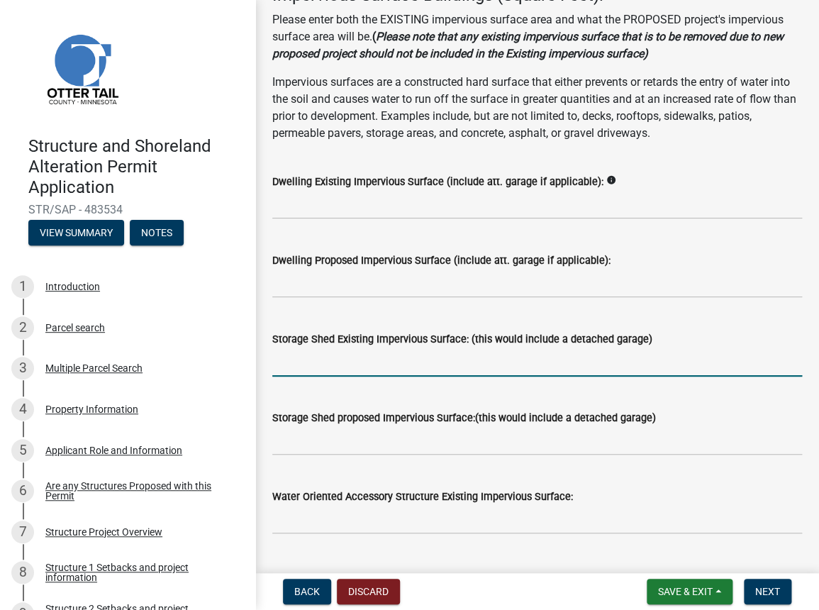
click at [327, 365] on input "text" at bounding box center [537, 361] width 530 height 29
drag, startPoint x: 301, startPoint y: 362, endPoint x: 249, endPoint y: 361, distance: 52.5
click at [249, 361] on div "Structure and Shoreland Alteration Permit Application STR/SAP - 483534 View Sum…" at bounding box center [409, 305] width 819 height 610
type input "288"
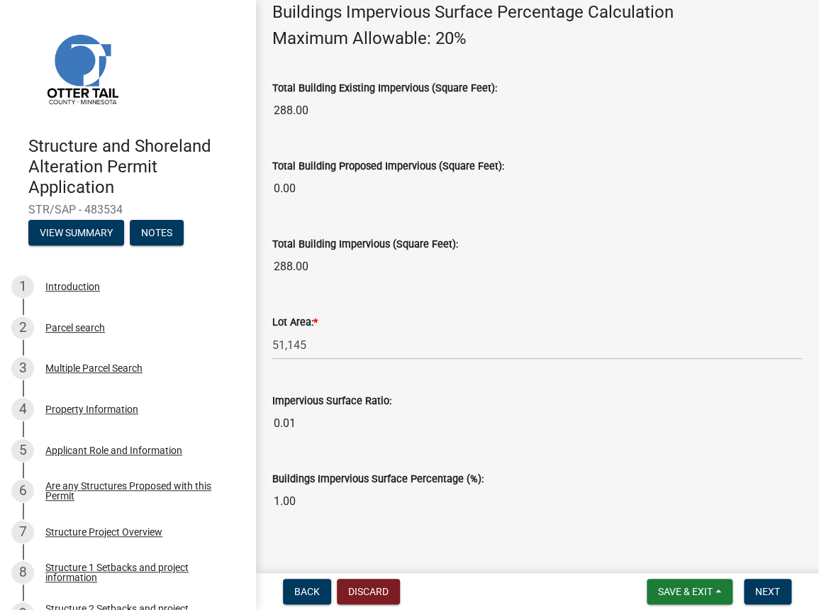
scroll to position [1082, 0]
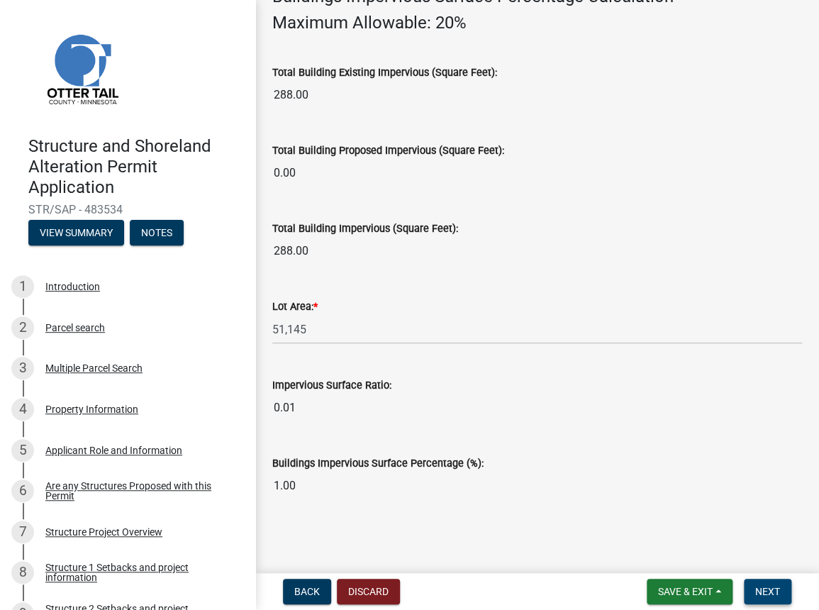
click at [764, 590] on span "Next" at bounding box center [767, 591] width 25 height 11
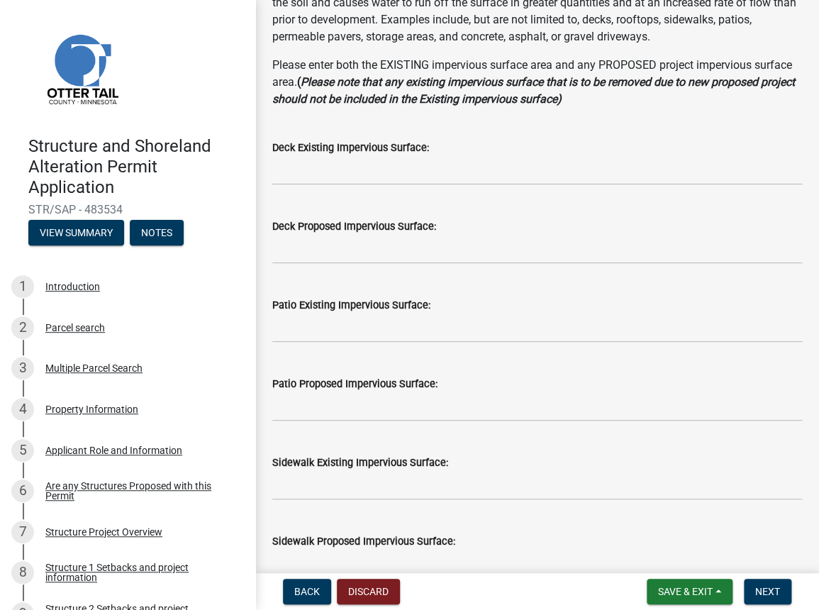
scroll to position [193, 0]
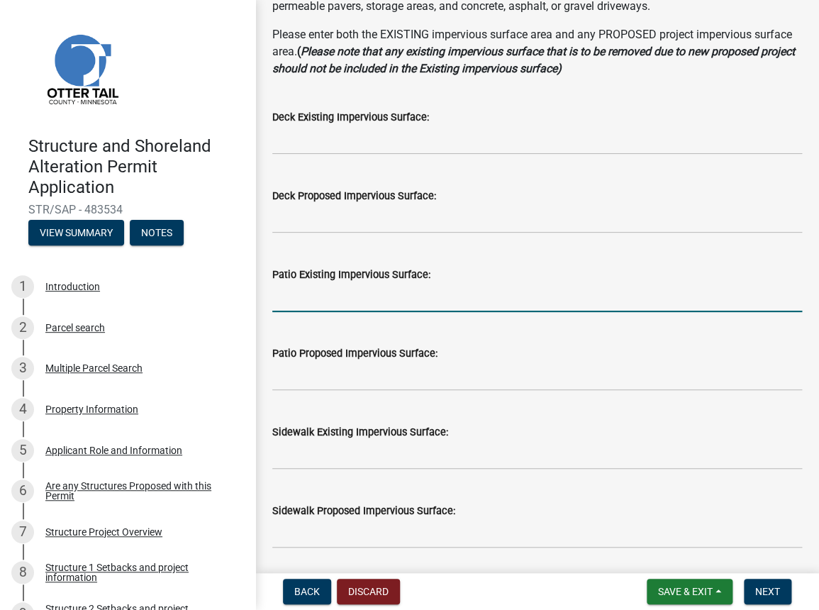
click at [336, 289] on input "text" at bounding box center [537, 297] width 530 height 29
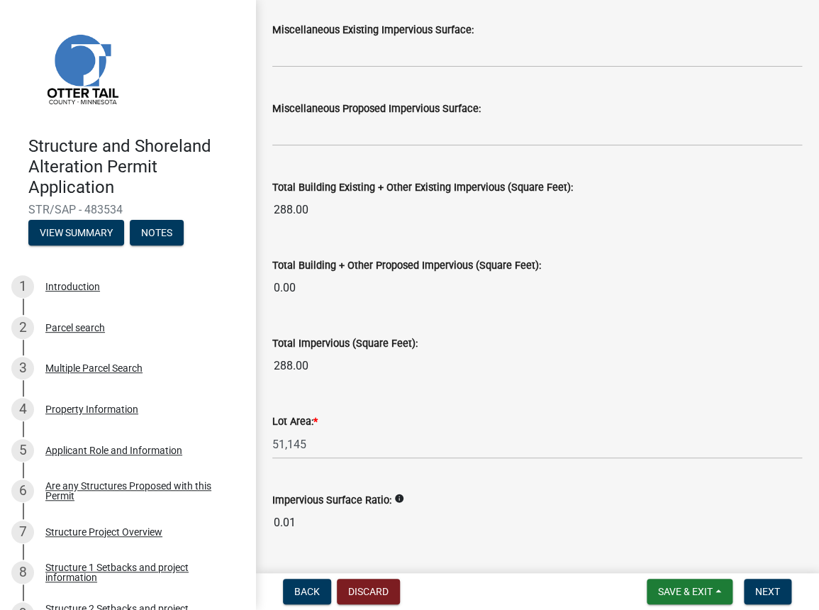
scroll to position [1546, 0]
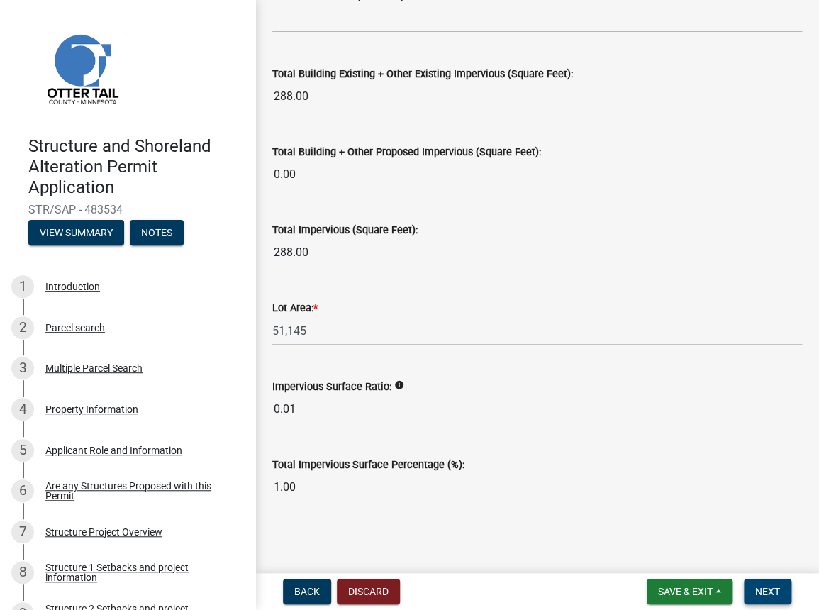
type input "110"
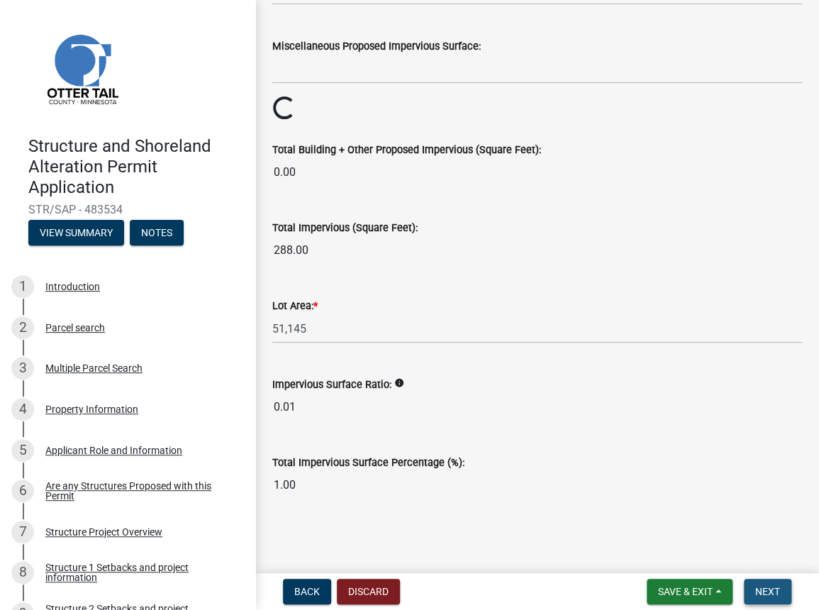
click at [781, 585] on button "Next" at bounding box center [768, 592] width 48 height 26
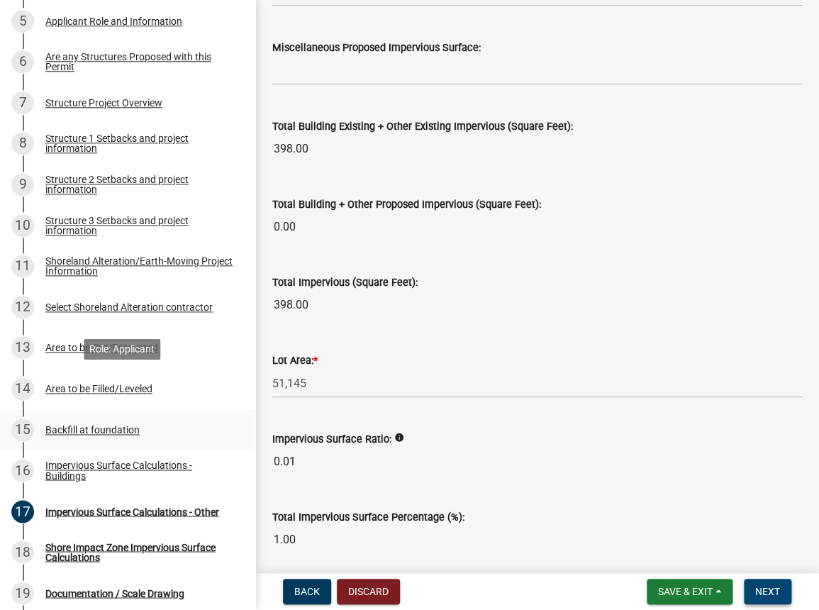
scroll to position [451, 0]
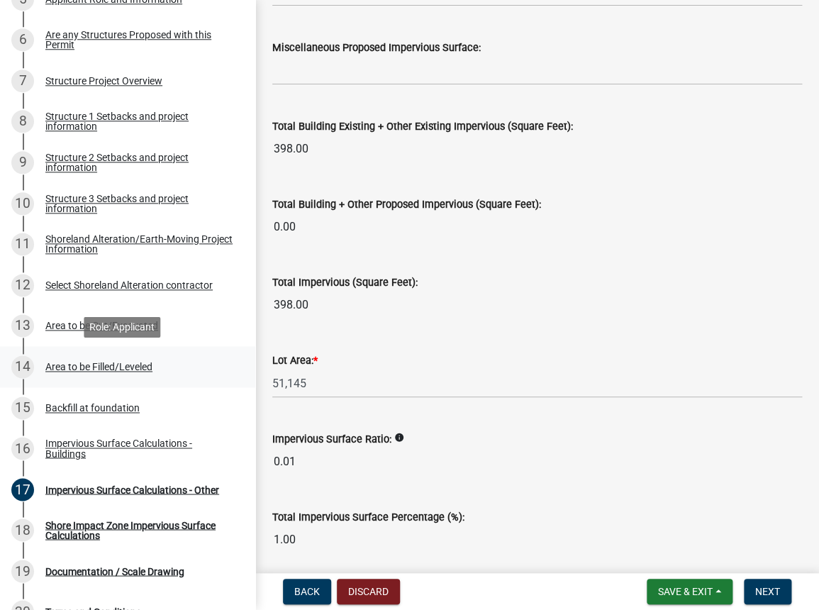
click at [74, 362] on div "Area to be Filled/Leveled" at bounding box center [98, 367] width 107 height 10
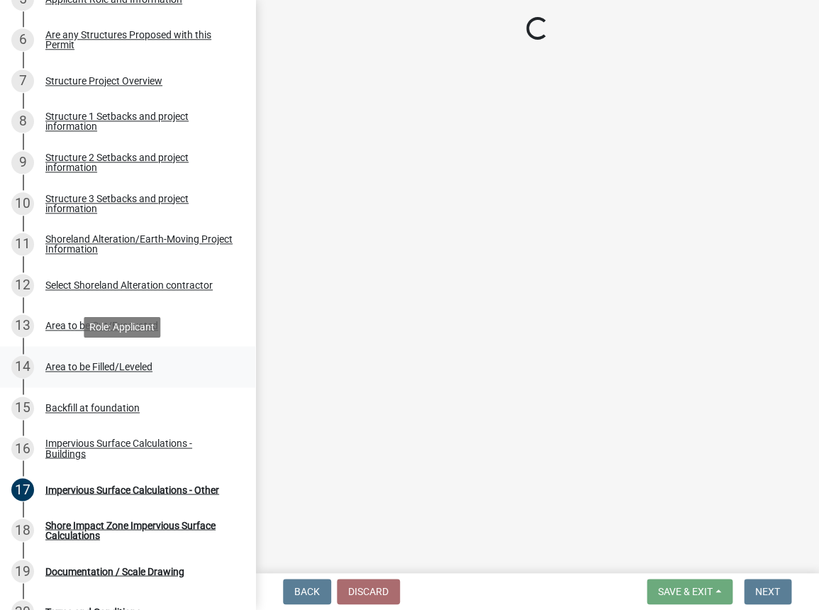
scroll to position [0, 0]
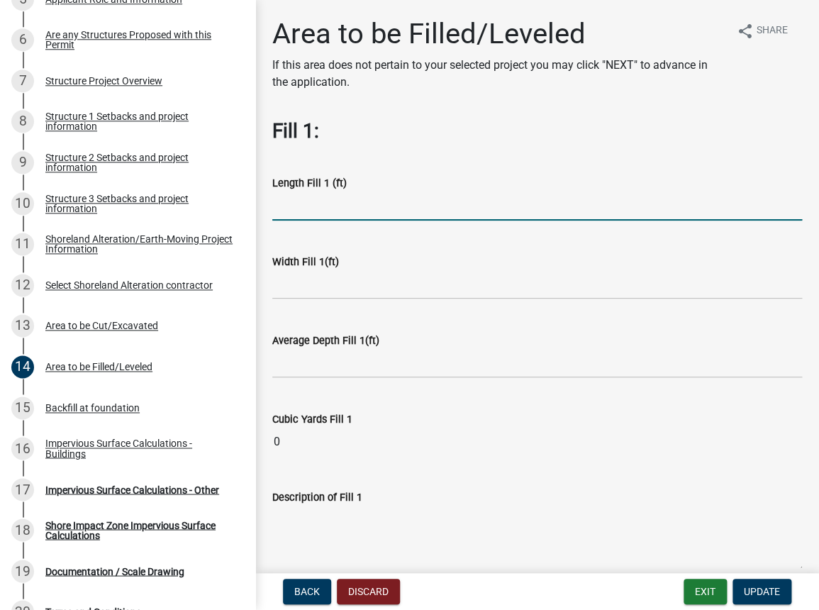
click at [283, 211] on input "text" at bounding box center [537, 205] width 530 height 29
type input "5"
drag, startPoint x: 292, startPoint y: 207, endPoint x: 277, endPoint y: 210, distance: 15.2
click at [277, 210] on input "20" at bounding box center [537, 205] width 530 height 29
type input "250"
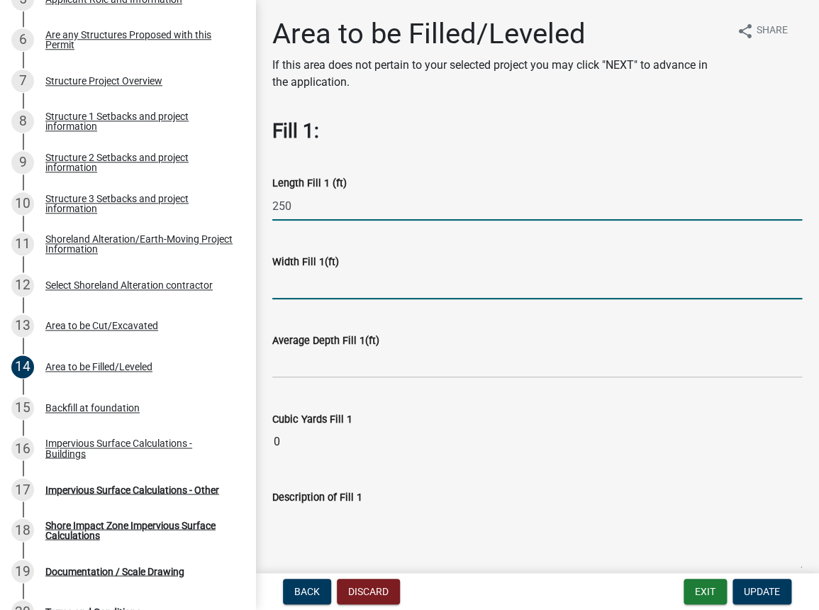
click at [283, 289] on input "text" at bounding box center [537, 284] width 530 height 29
type input "20"
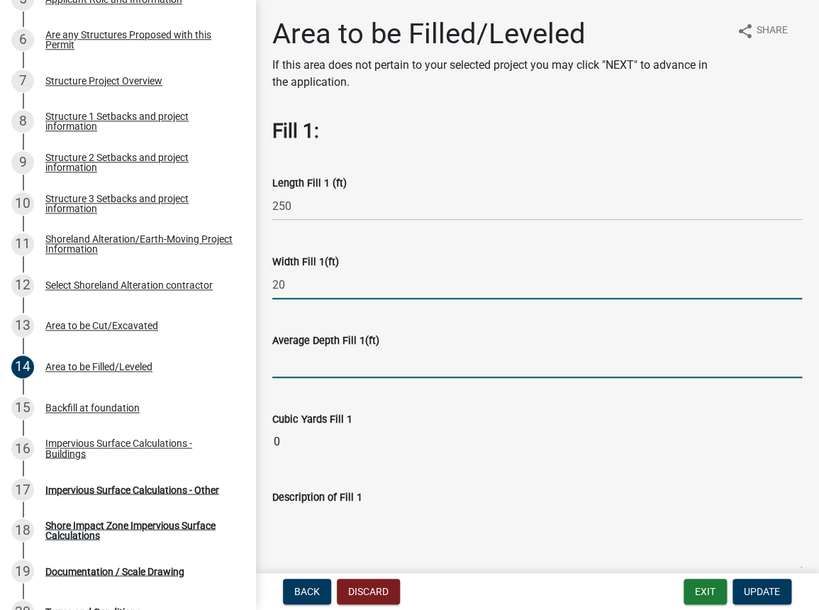
click at [298, 369] on input "text" at bounding box center [537, 363] width 530 height 29
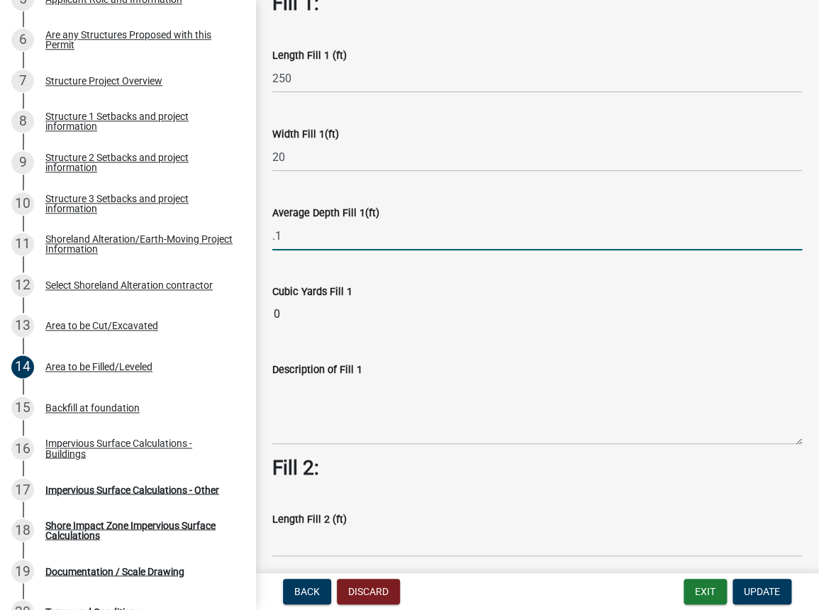
scroll to position [128, 0]
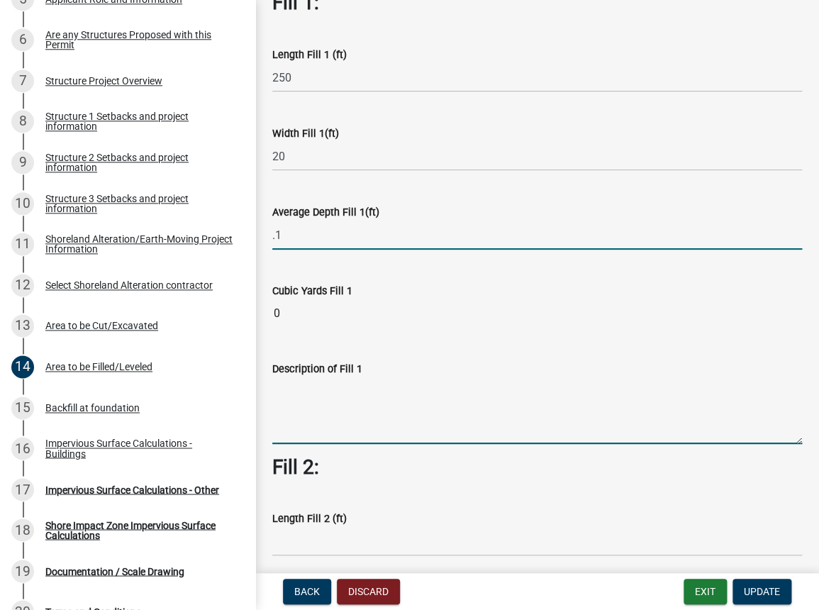
type input "0.1"
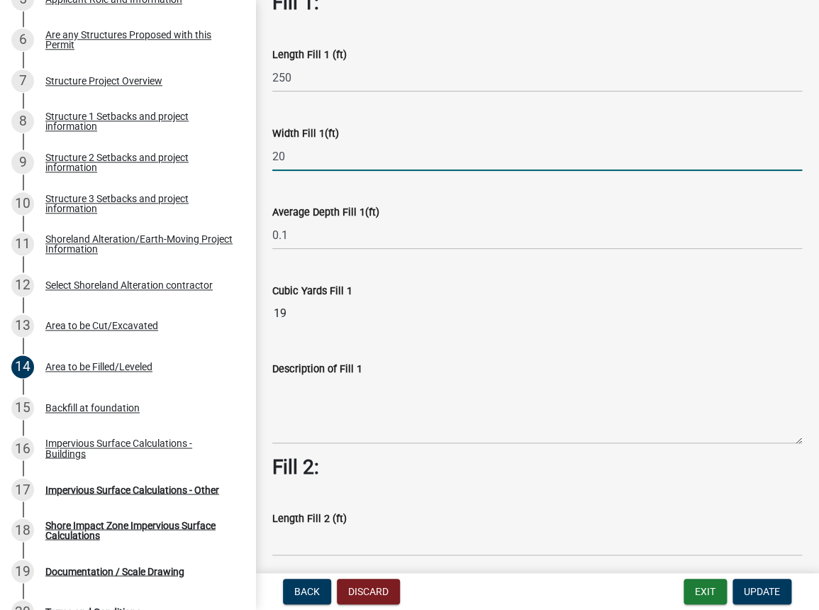
drag, startPoint x: 291, startPoint y: 157, endPoint x: 273, endPoint y: 160, distance: 18.7
click at [273, 160] on input "20" at bounding box center [537, 156] width 530 height 29
type input "10"
click at [387, 213] on div "Average Depth Fill 1(ft)" at bounding box center [537, 211] width 530 height 17
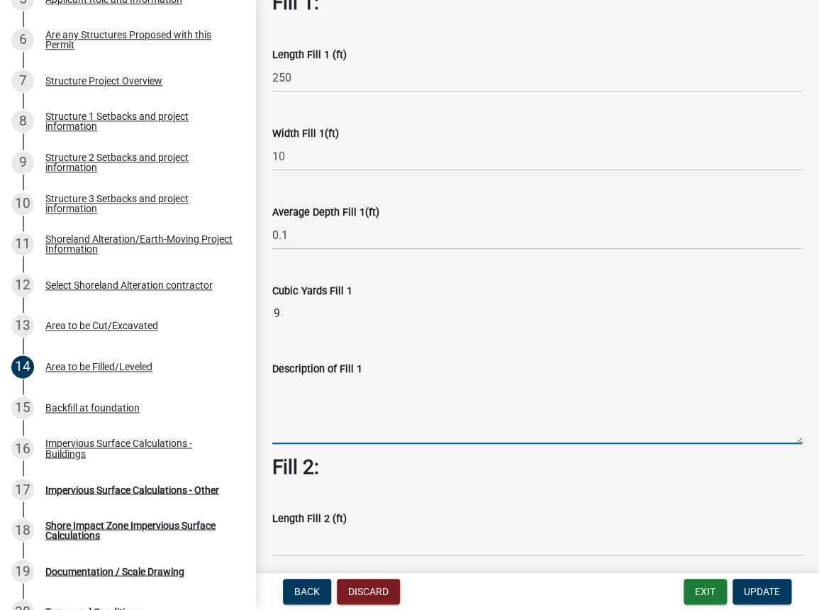
click at [328, 395] on textarea "Description of Fill 1" at bounding box center [537, 410] width 530 height 67
type textarea "Soil For Turf Repair"
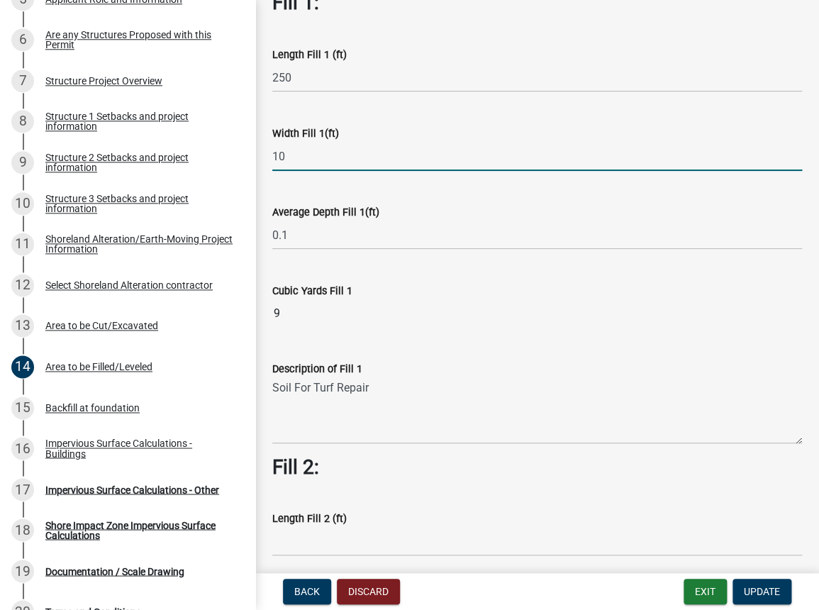
drag, startPoint x: 297, startPoint y: 157, endPoint x: 272, endPoint y: 155, distance: 24.9
click at [272, 155] on input "10" at bounding box center [537, 156] width 530 height 29
type input "5"
type input "15"
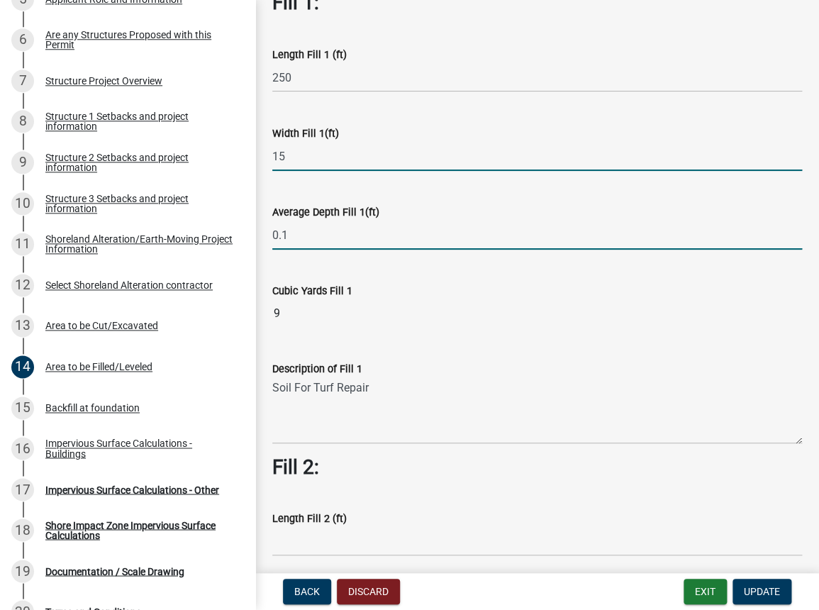
click at [386, 233] on input "0.1" at bounding box center [537, 235] width 530 height 29
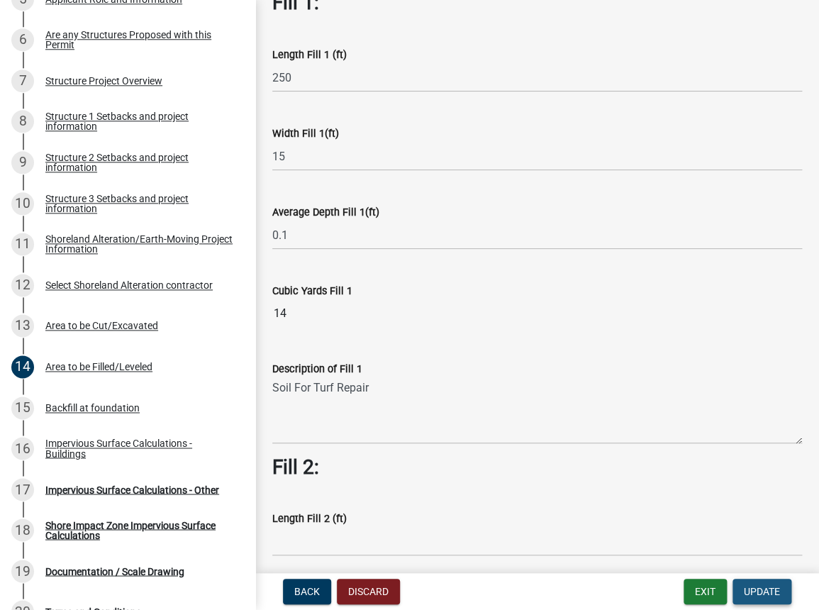
click at [760, 589] on span "Update" at bounding box center [762, 591] width 36 height 11
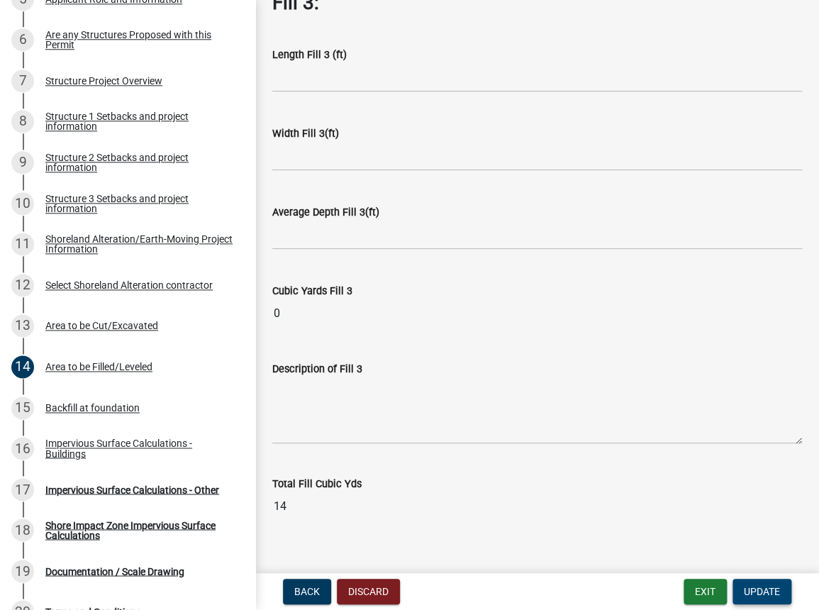
scroll to position [1076, 0]
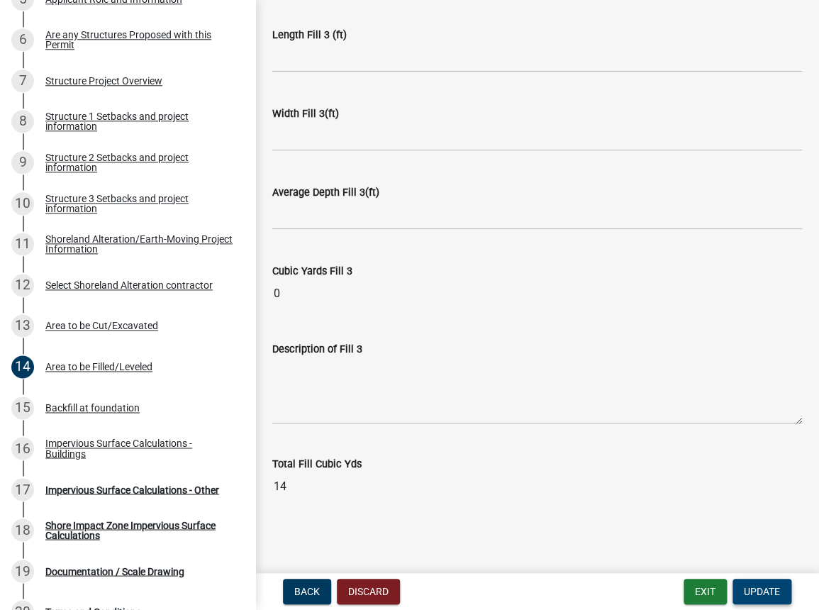
click at [751, 590] on span "Update" at bounding box center [762, 591] width 36 height 11
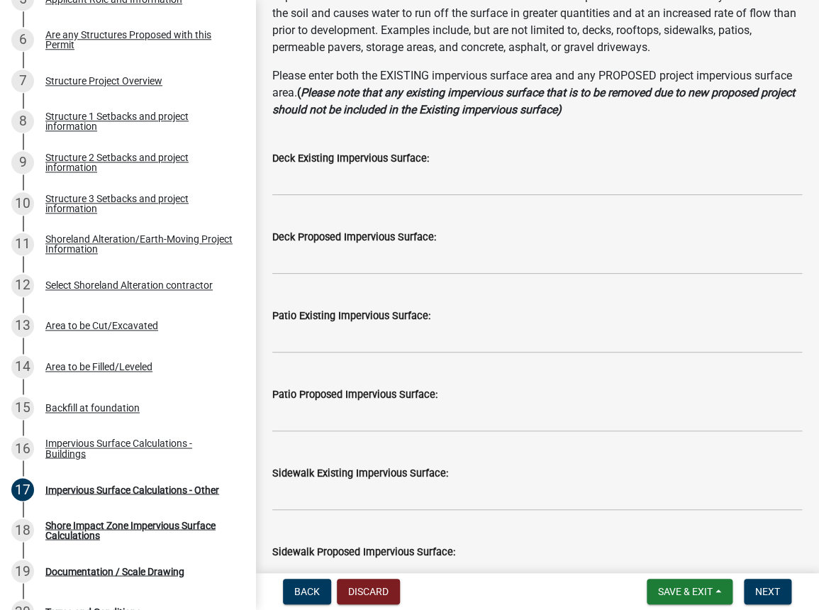
scroll to position [193, 0]
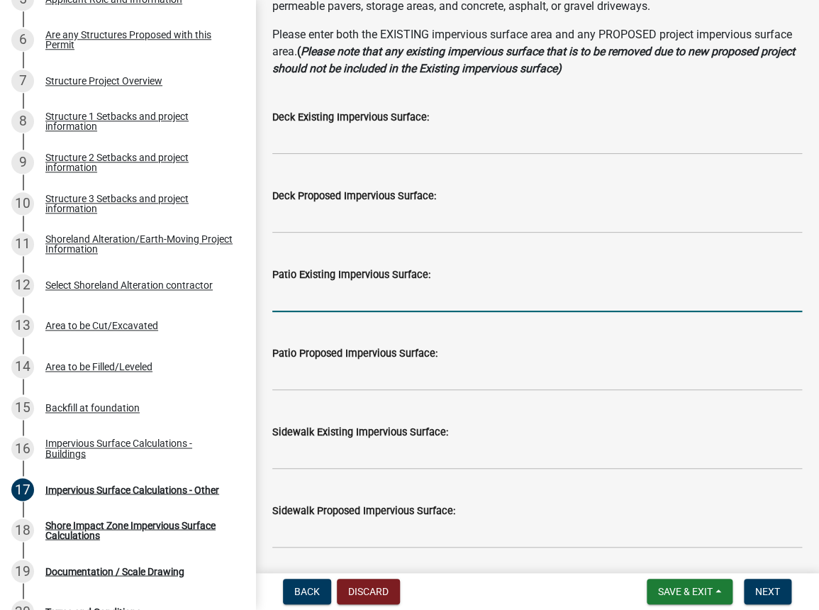
click at [355, 302] on input "text" at bounding box center [537, 297] width 530 height 29
type input "110"
click at [762, 589] on span "Next" at bounding box center [767, 591] width 25 height 11
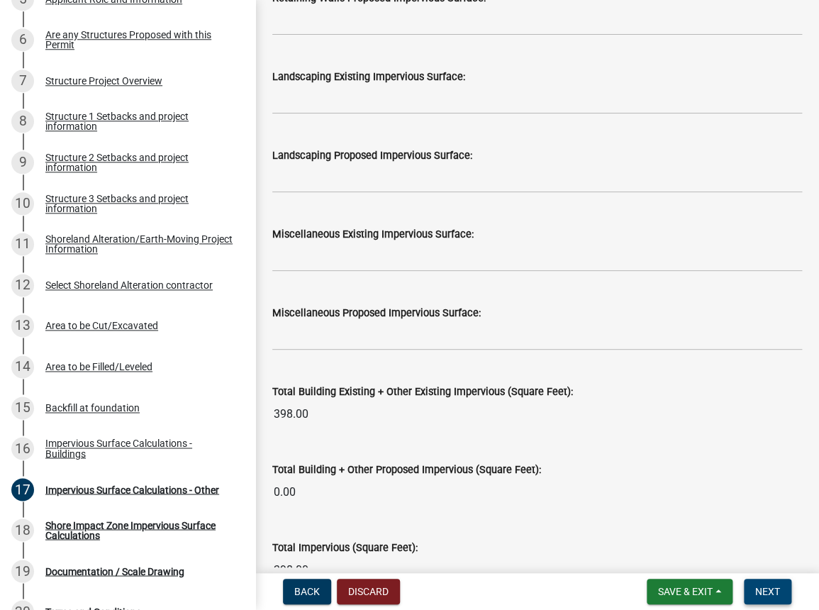
scroll to position [1354, 0]
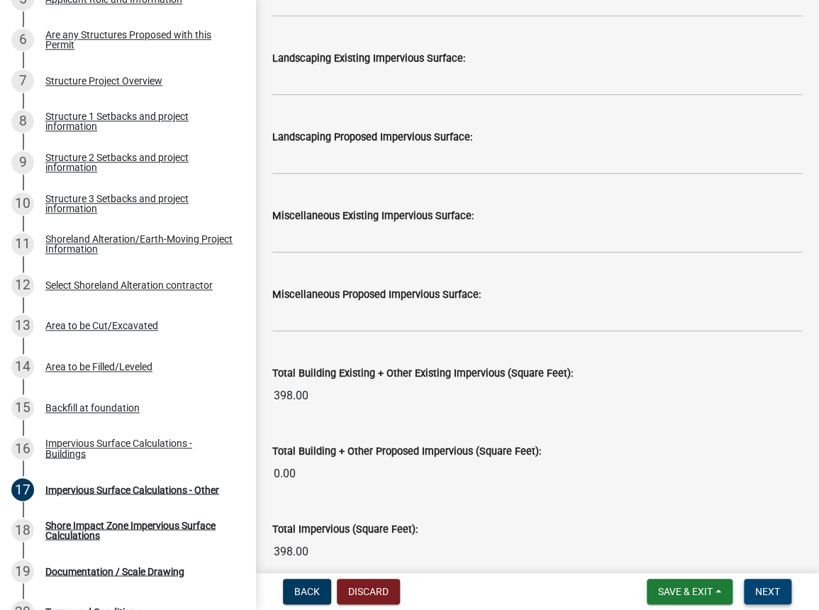
click at [781, 593] on button "Next" at bounding box center [768, 592] width 48 height 26
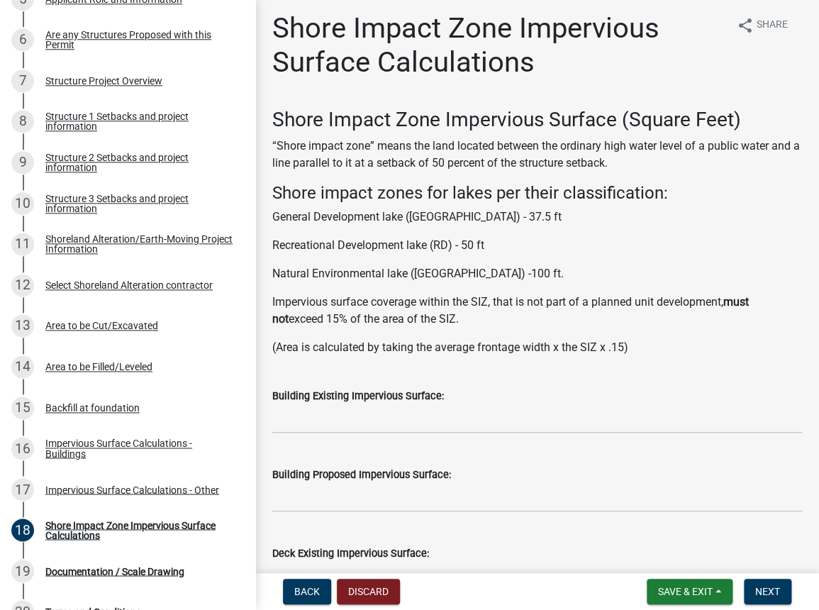
scroll to position [0, 0]
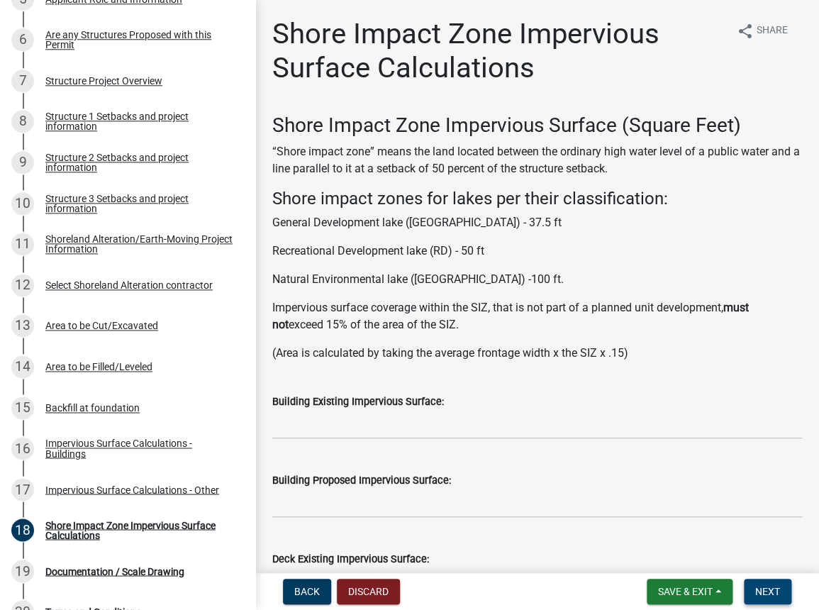
click at [766, 591] on span "Next" at bounding box center [767, 591] width 25 height 11
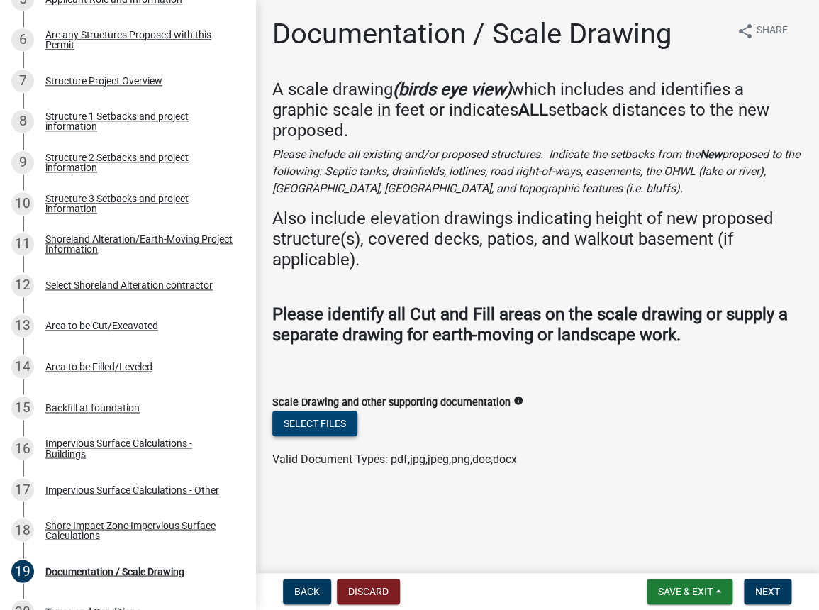
click at [330, 427] on button "Select files" at bounding box center [314, 424] width 85 height 26
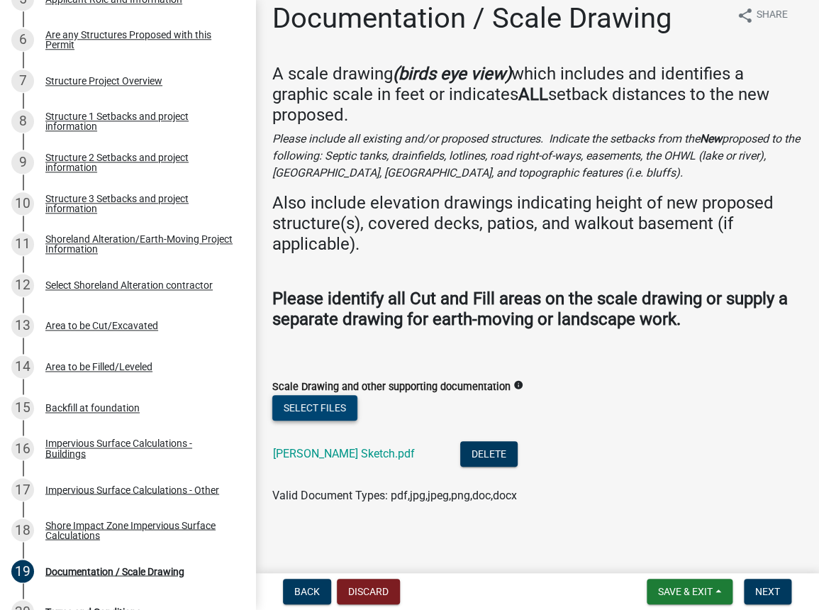
scroll to position [21, 0]
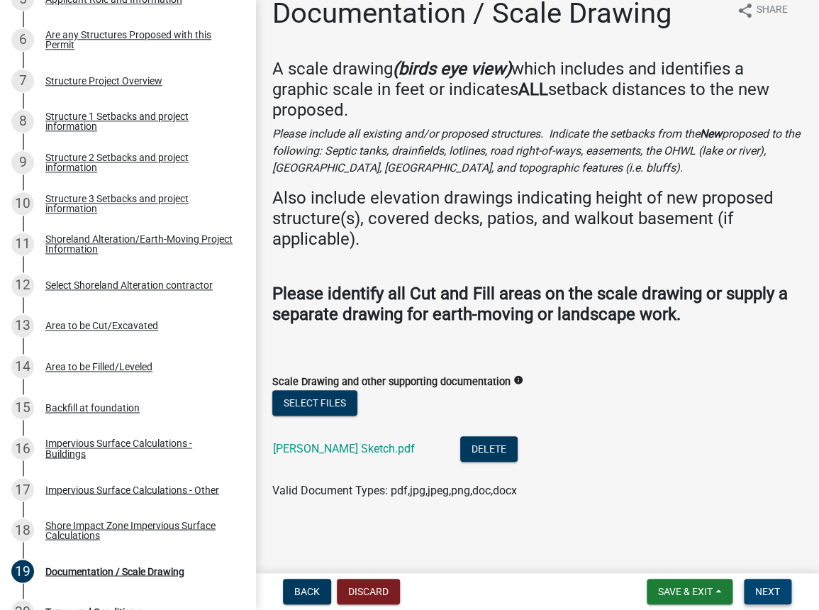
click at [762, 587] on span "Next" at bounding box center [767, 591] width 25 height 11
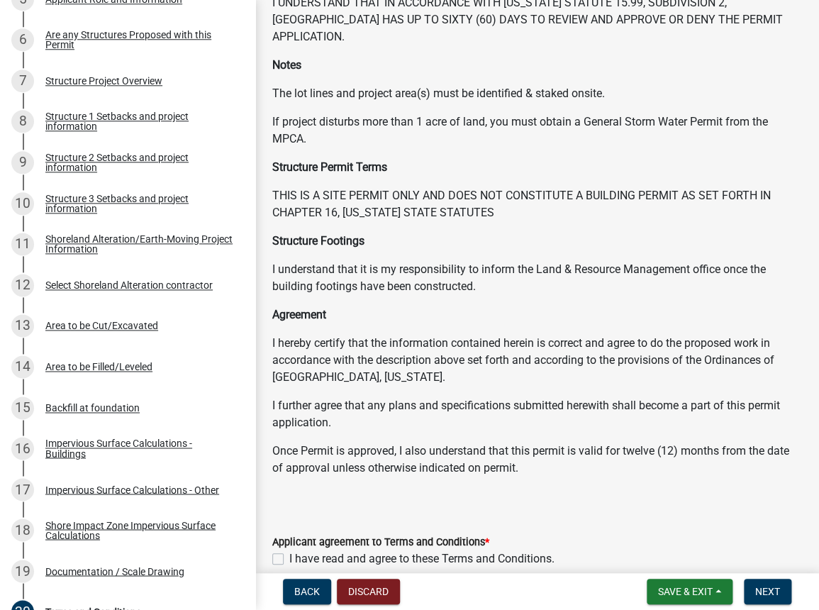
scroll to position [179, 0]
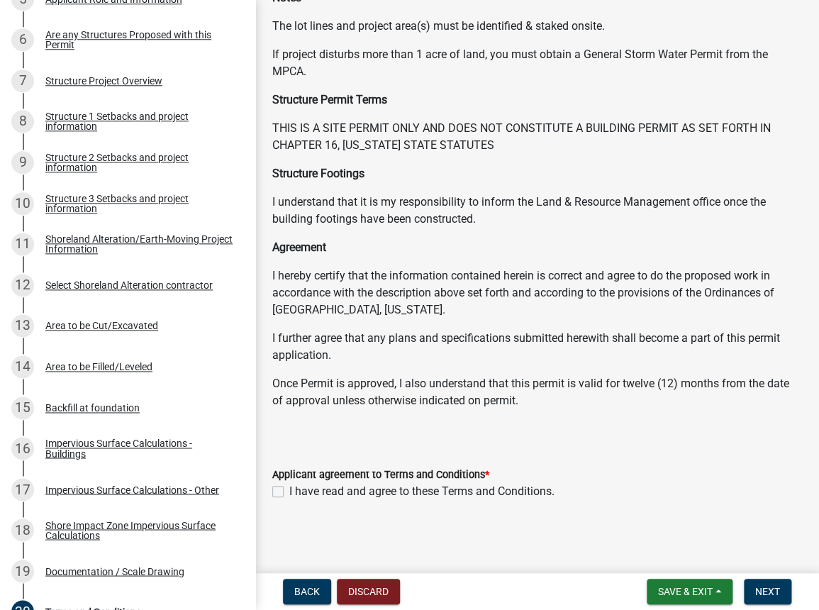
drag, startPoint x: 280, startPoint y: 489, endPoint x: 299, endPoint y: 486, distance: 19.4
click at [289, 488] on label "I have read and agree to these Terms and Conditions." at bounding box center [421, 491] width 265 height 17
click at [289, 488] on input "I have read and agree to these Terms and Conditions." at bounding box center [293, 487] width 9 height 9
checkbox input "true"
click at [764, 591] on span "Next" at bounding box center [767, 591] width 25 height 11
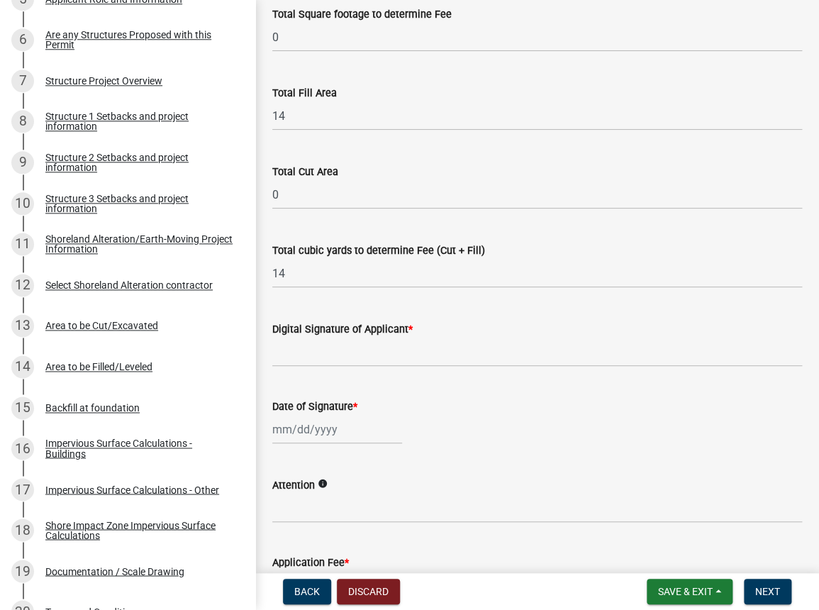
scroll to position [289, 0]
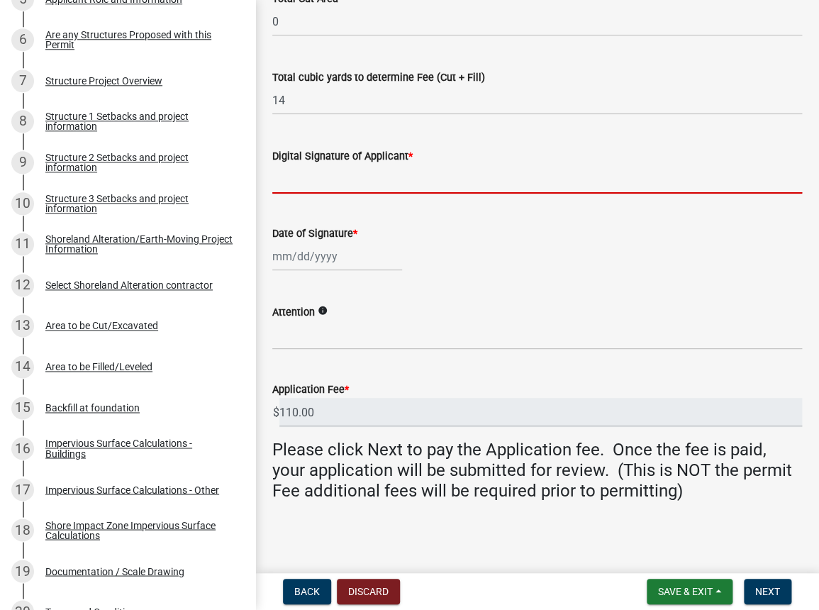
click at [350, 177] on input "Digital Signature of Applicant *" at bounding box center [537, 179] width 530 height 29
type input "[PERSON_NAME]"
click at [318, 261] on div at bounding box center [337, 256] width 130 height 29
select select "9"
select select "2025"
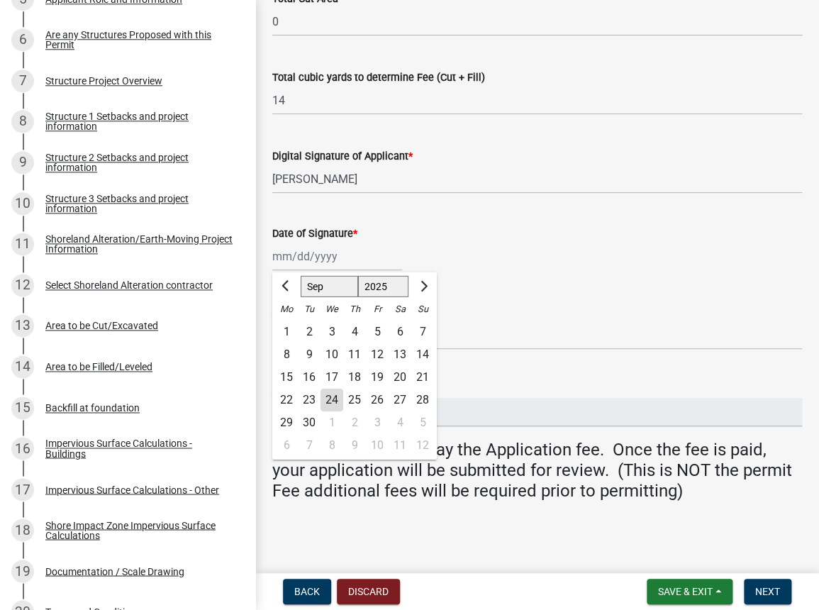
click at [334, 390] on div "24" at bounding box center [331, 400] width 23 height 23
type input "[DATE]"
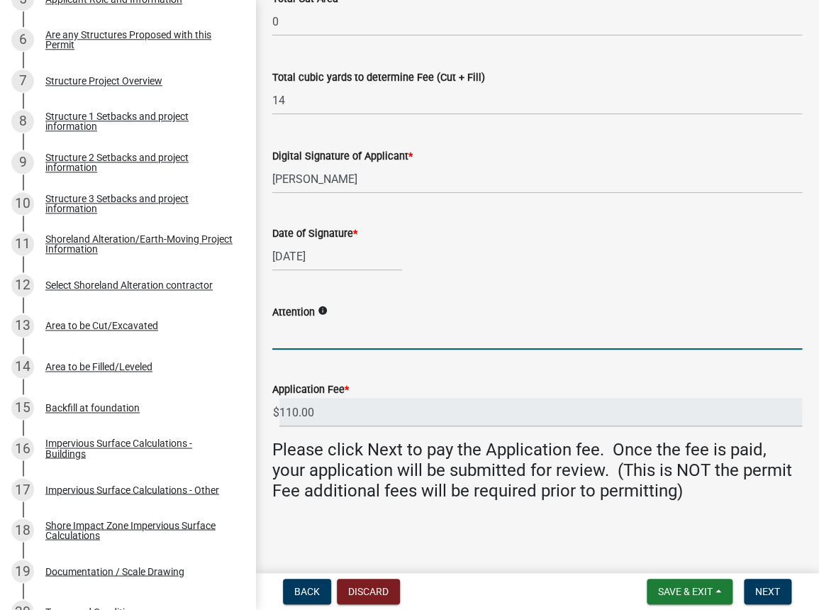
click at [360, 334] on input "Attention" at bounding box center [537, 334] width 530 height 29
type input "[PERSON_NAME]"
click at [764, 593] on span "Next" at bounding box center [767, 591] width 25 height 11
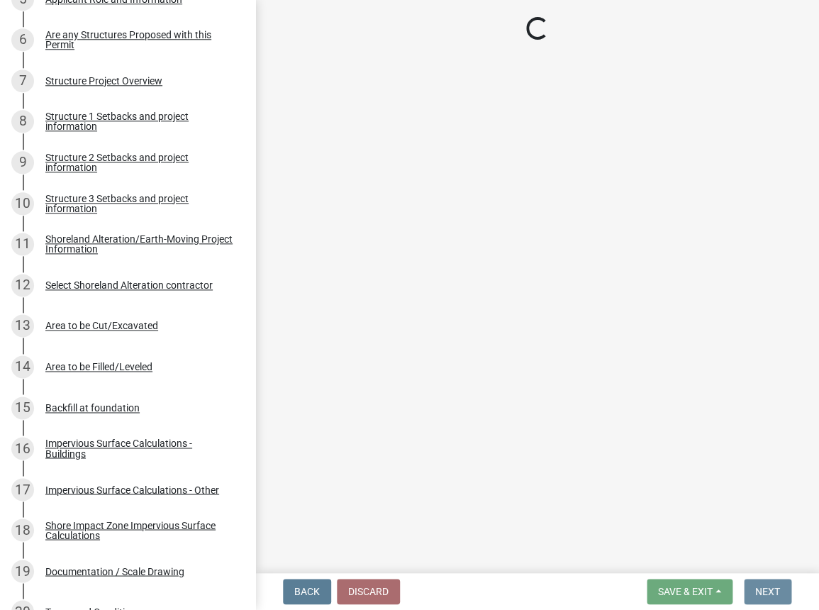
scroll to position [0, 0]
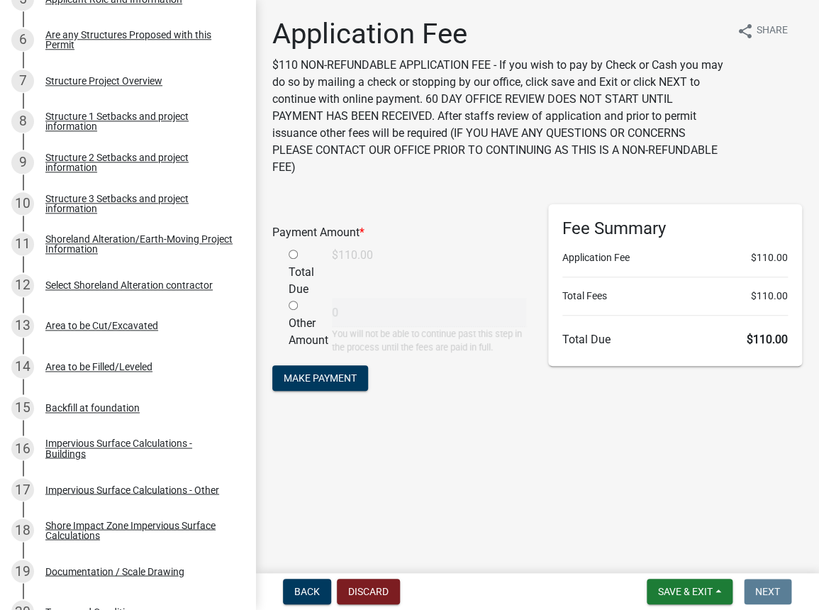
click at [294, 253] on input "radio" at bounding box center [293, 254] width 9 height 9
radio input "true"
type input "110"
click at [317, 379] on span "Make Payment" at bounding box center [320, 377] width 73 height 11
